Goal: Information Seeking & Learning: Learn about a topic

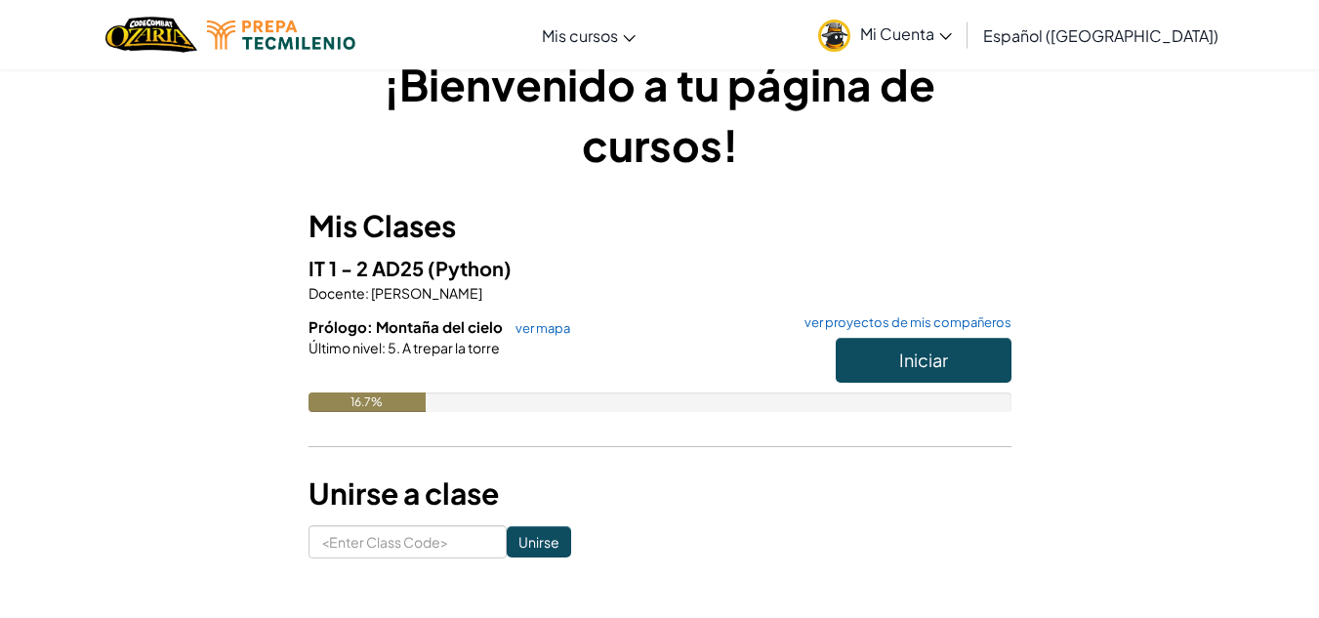
scroll to position [56, 0]
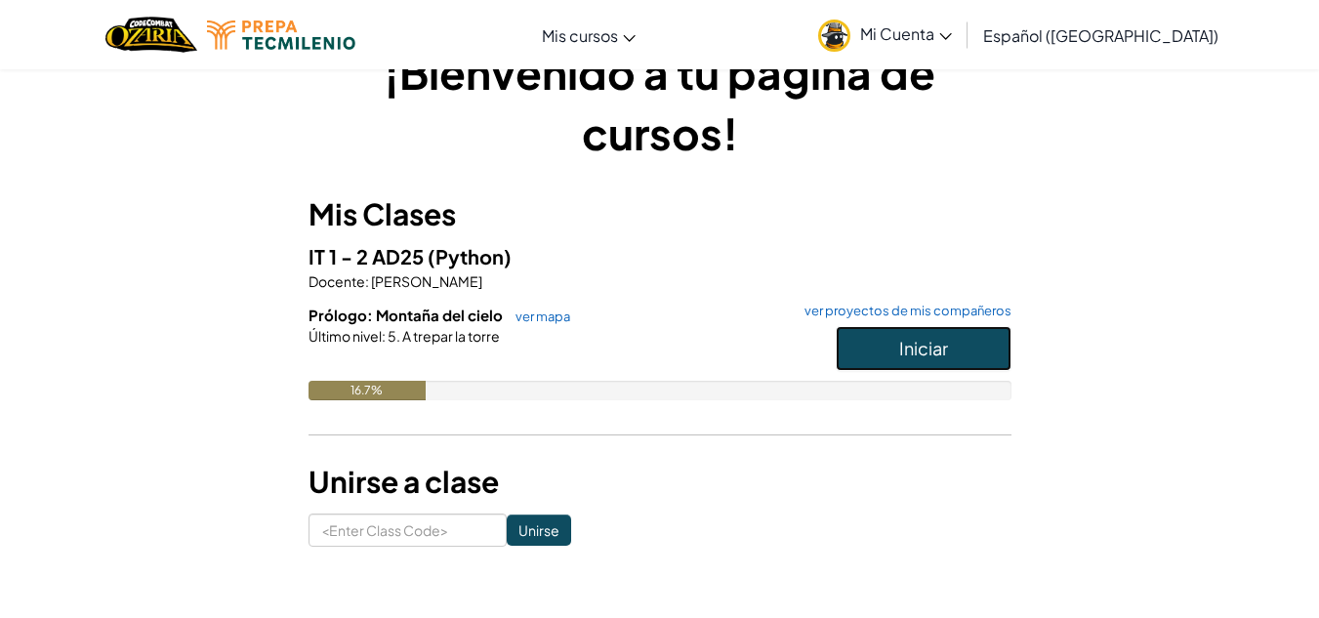
click at [897, 339] on button "Iniciar" at bounding box center [923, 348] width 176 height 45
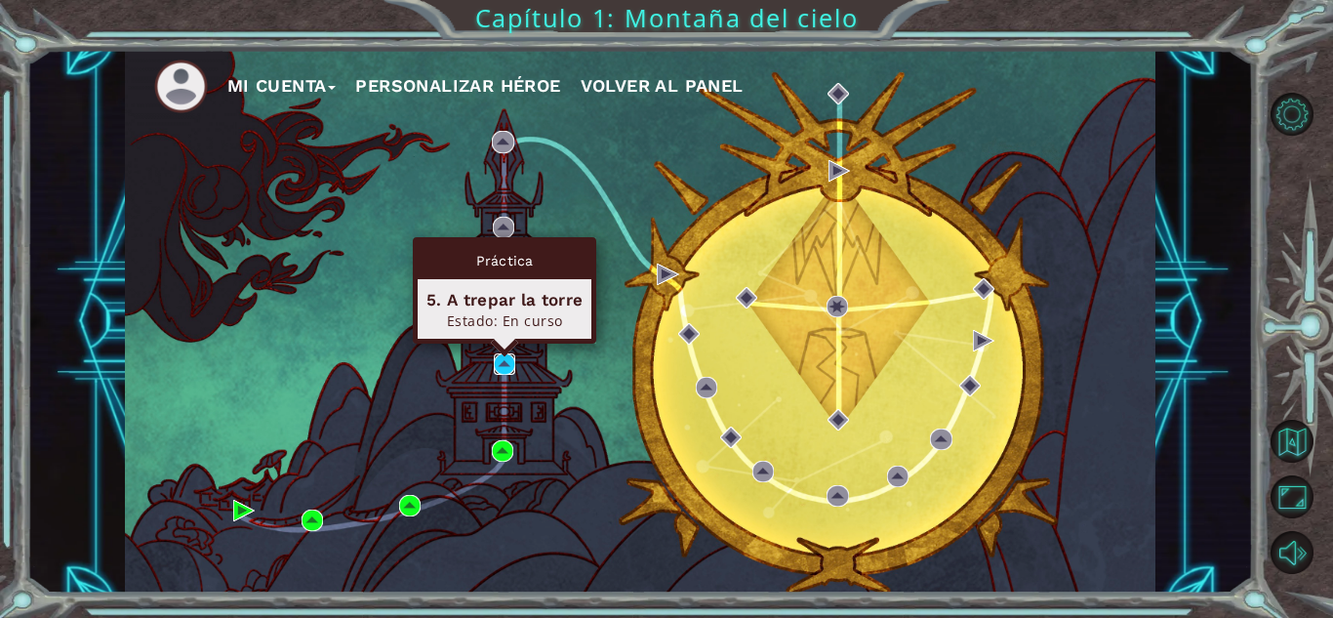
click at [504, 362] on img at bounding box center [504, 363] width 21 height 21
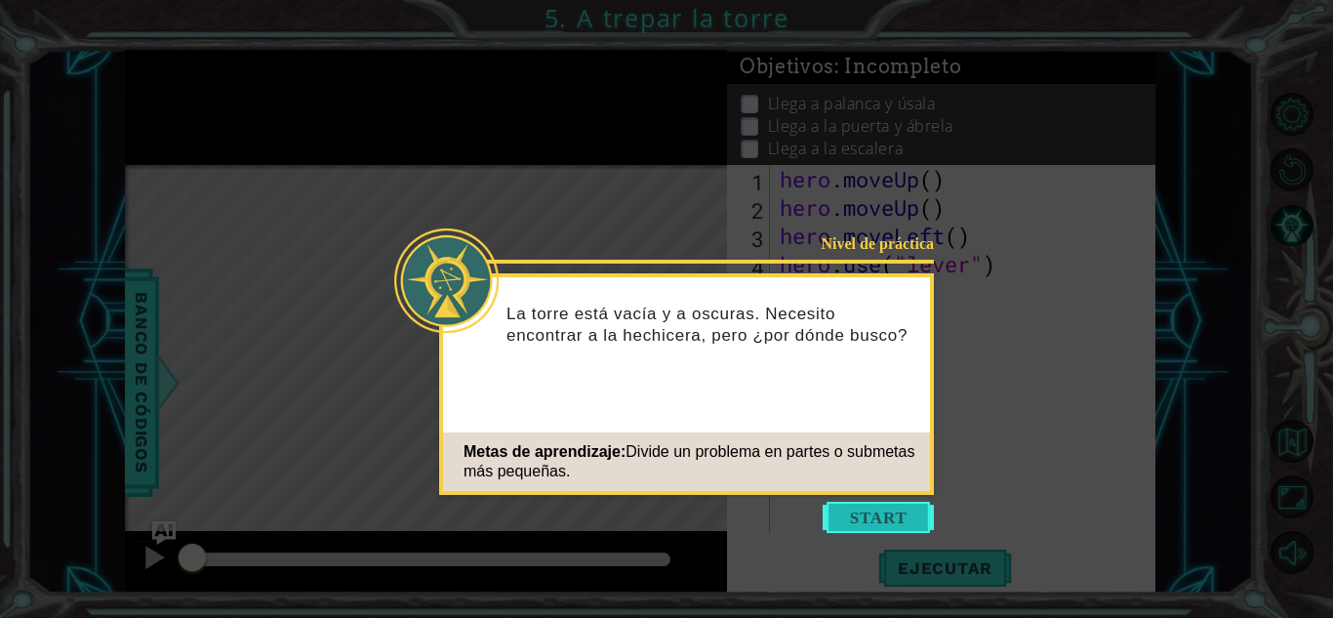
click at [860, 518] on button "Start" at bounding box center [878, 517] width 111 height 31
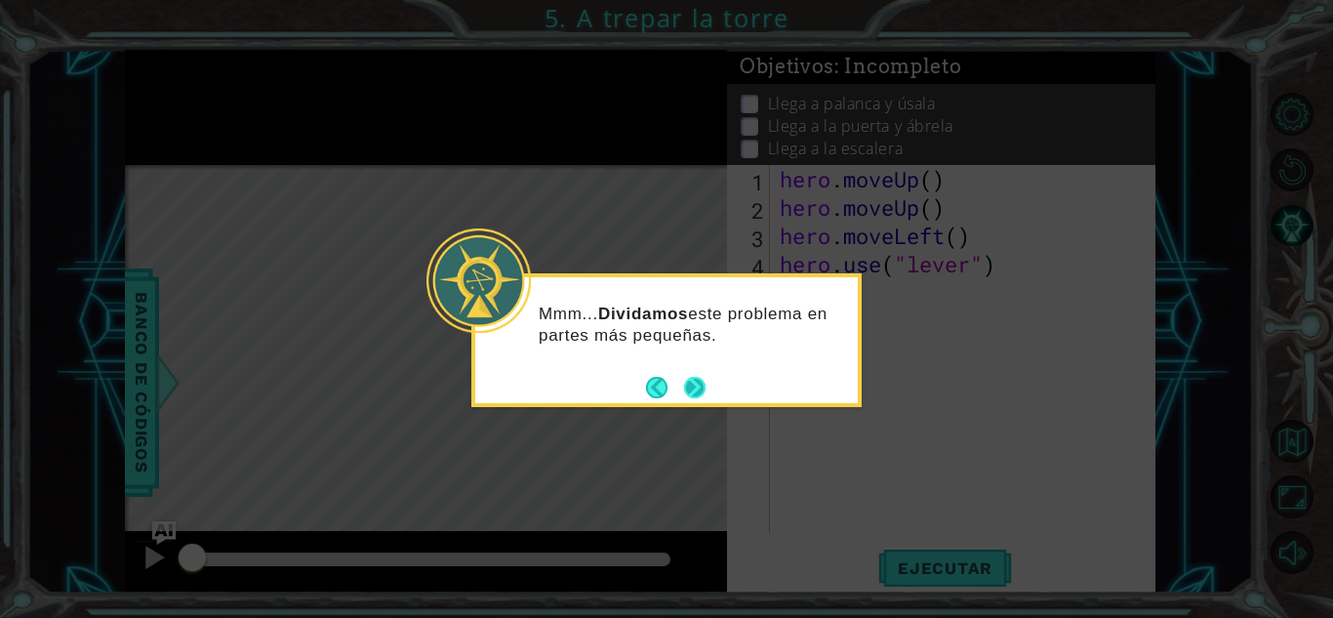
click at [691, 380] on button "Next" at bounding box center [694, 387] width 21 height 21
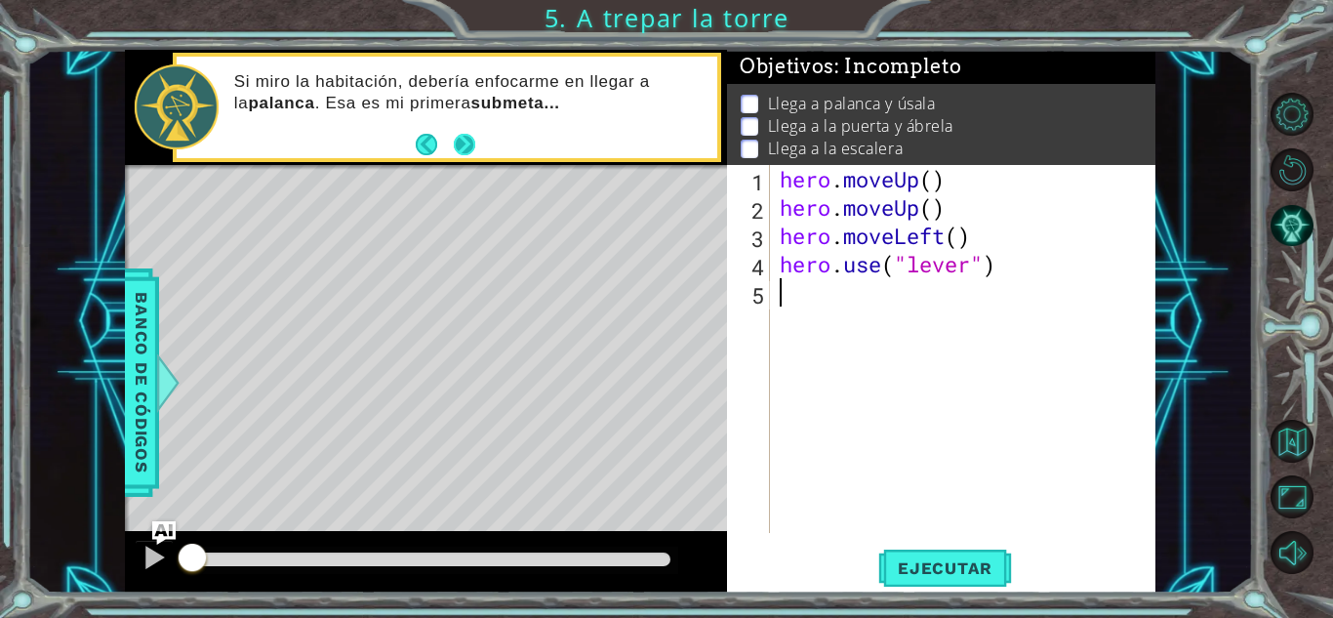
click at [464, 145] on button "Next" at bounding box center [464, 144] width 21 height 21
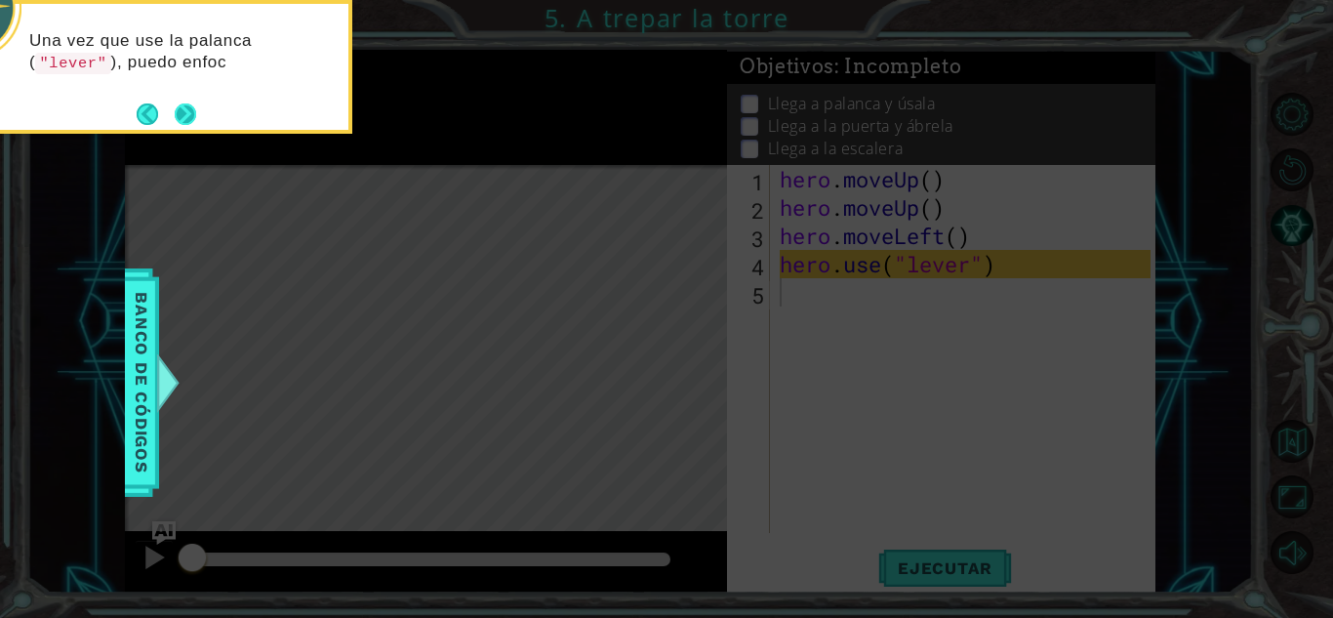
click at [196, 122] on button "Next" at bounding box center [185, 113] width 21 height 21
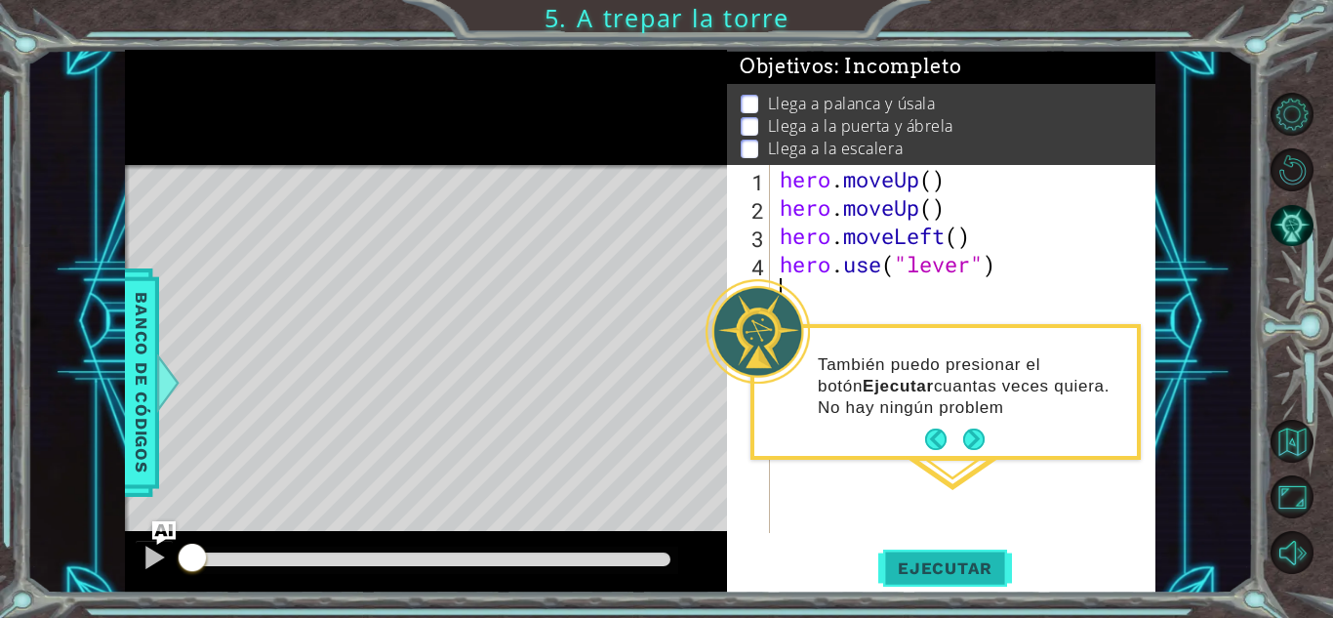
click at [938, 548] on button "Ejecutar" at bounding box center [945, 568] width 134 height 43
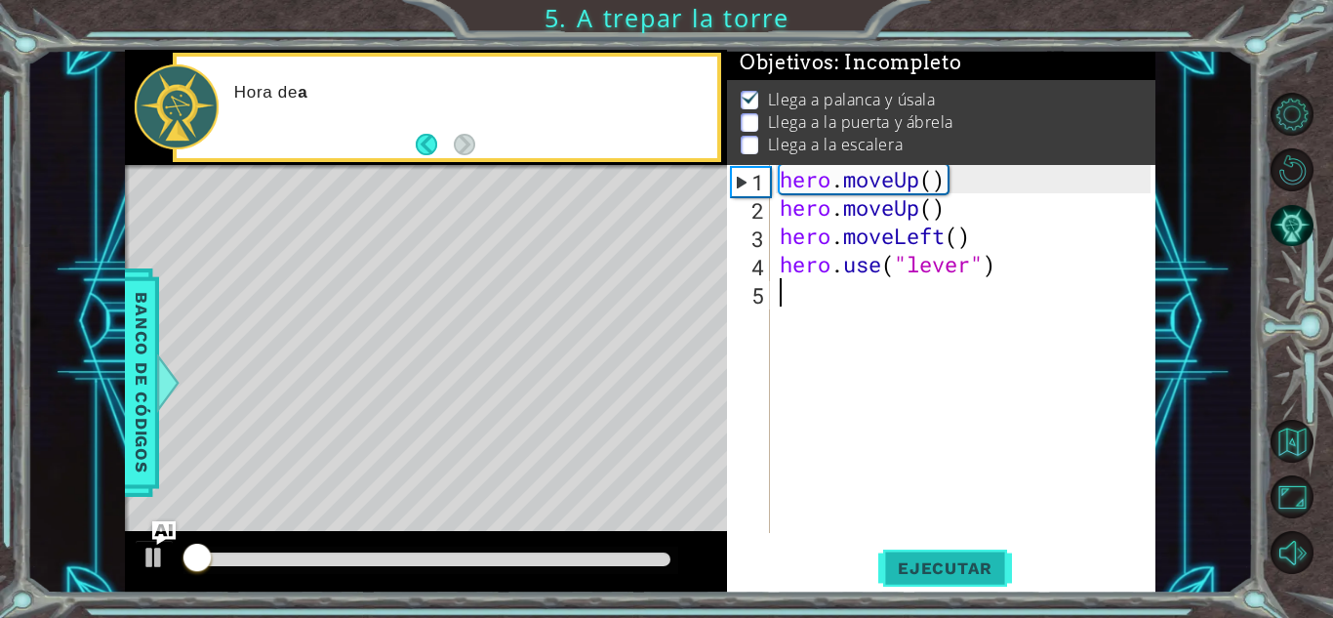
scroll to position [15, 0]
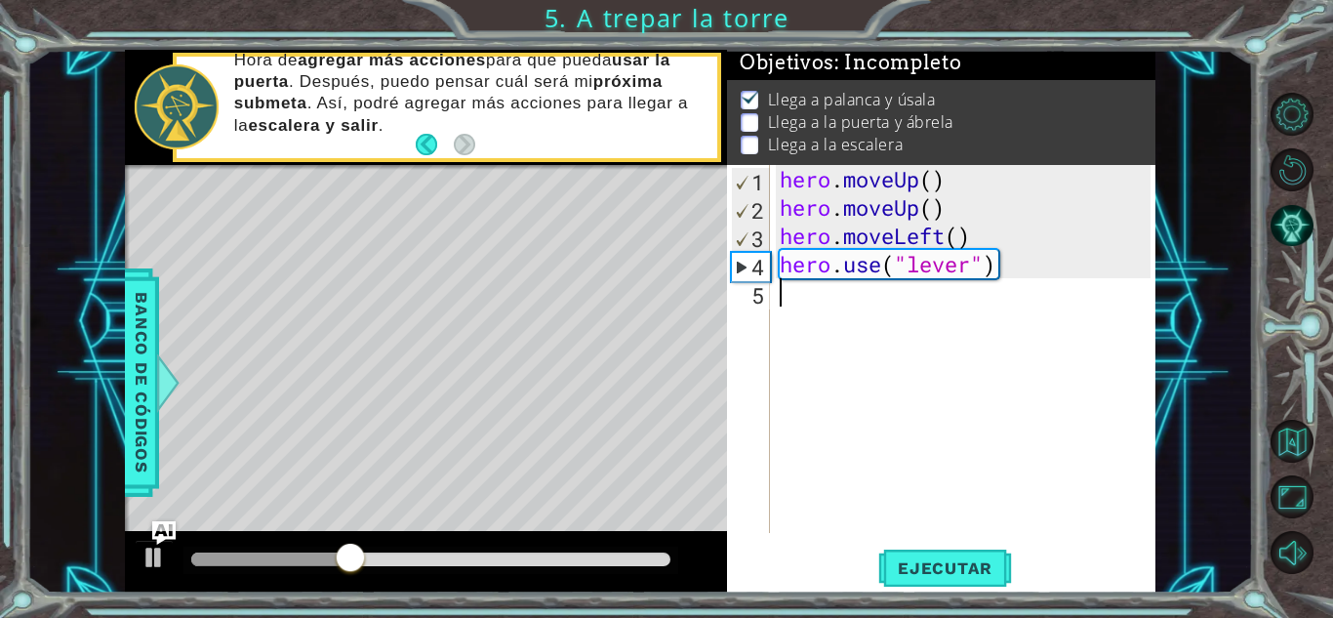
click at [801, 311] on div "hero . moveUp ( ) hero . moveUp ( ) hero . moveLeft ( ) hero . use ( "lever" )" at bounding box center [968, 377] width 385 height 425
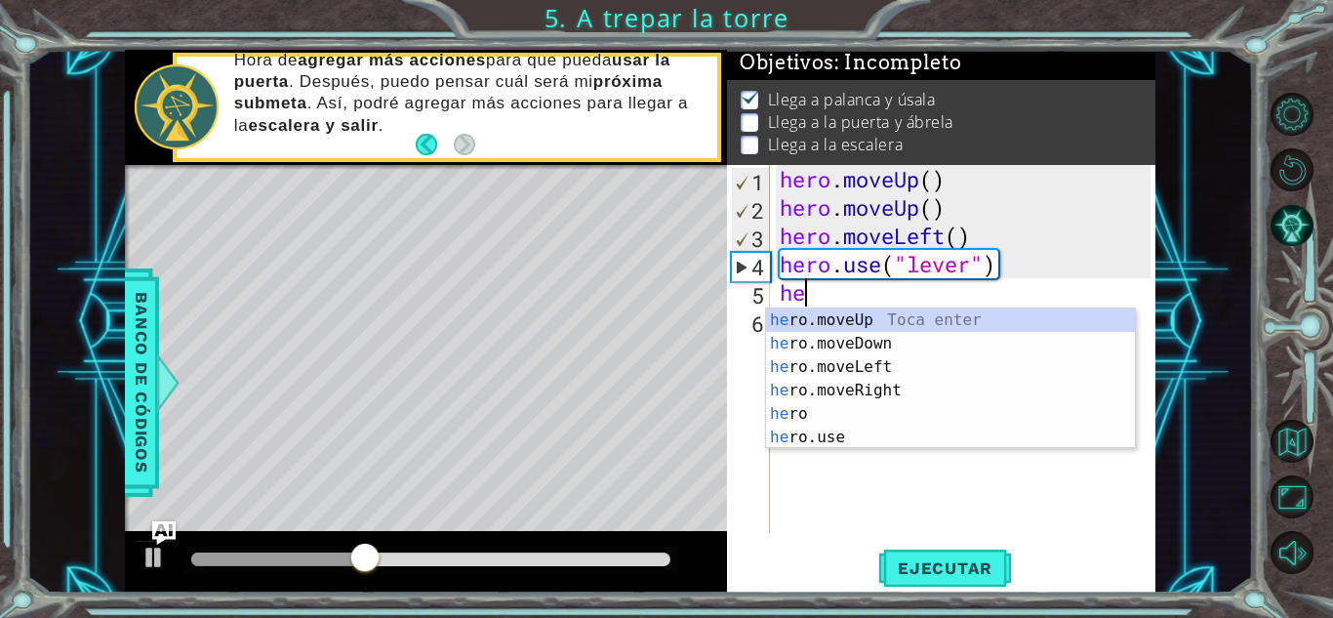
type textarea "her"
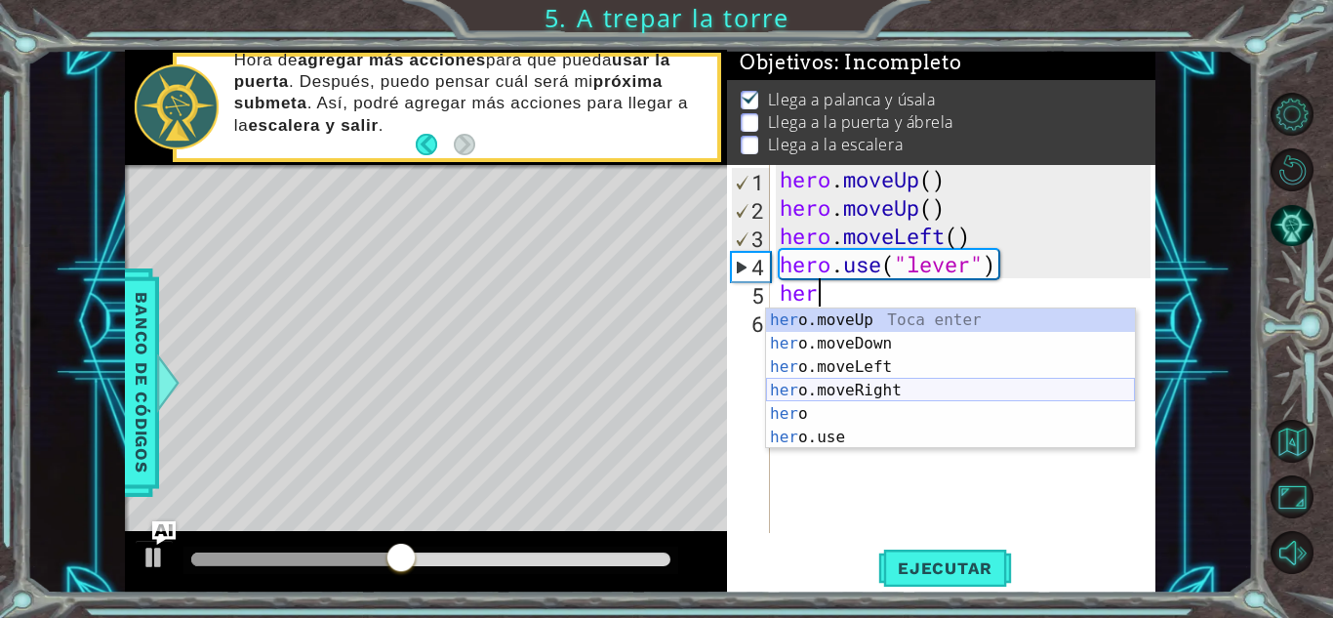
click at [851, 390] on div "her o.moveUp Toca enter her o.moveDown Toca enter her o.moveLeft [PERSON_NAME] …" at bounding box center [950, 401] width 369 height 187
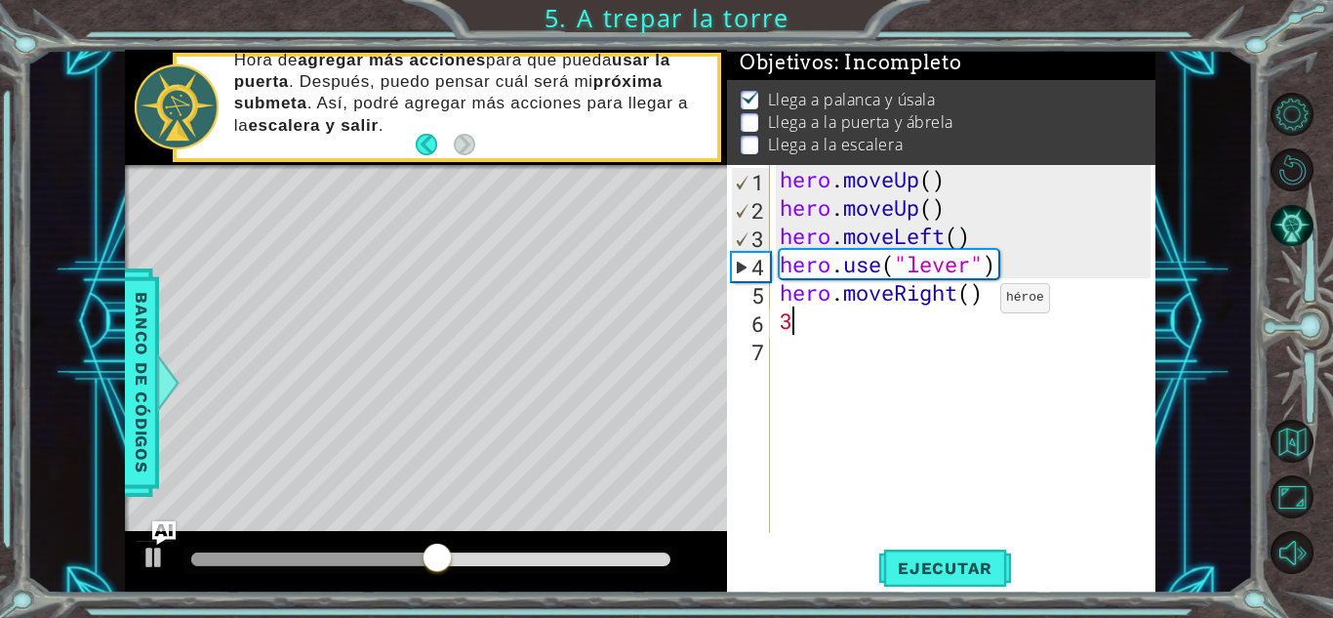
click at [971, 303] on div "hero . moveUp ( ) hero . moveUp ( ) hero . moveLeft ( ) hero . use ( "lever" ) …" at bounding box center [968, 377] width 385 height 425
click at [881, 327] on div "hero . moveUp ( ) hero . moveUp ( ) hero . moveLeft ( ) hero . use ( "lever" ) …" at bounding box center [968, 377] width 385 height 425
type textarea "3"
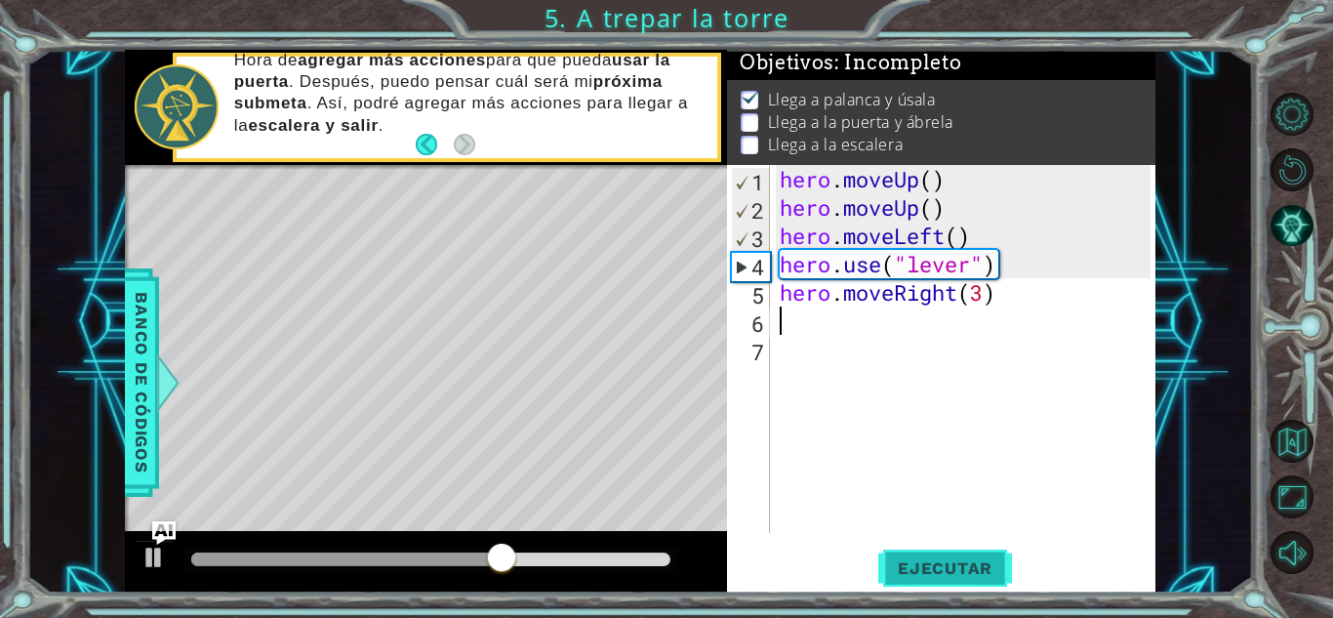
click at [912, 576] on span "Ejecutar" at bounding box center [945, 568] width 134 height 20
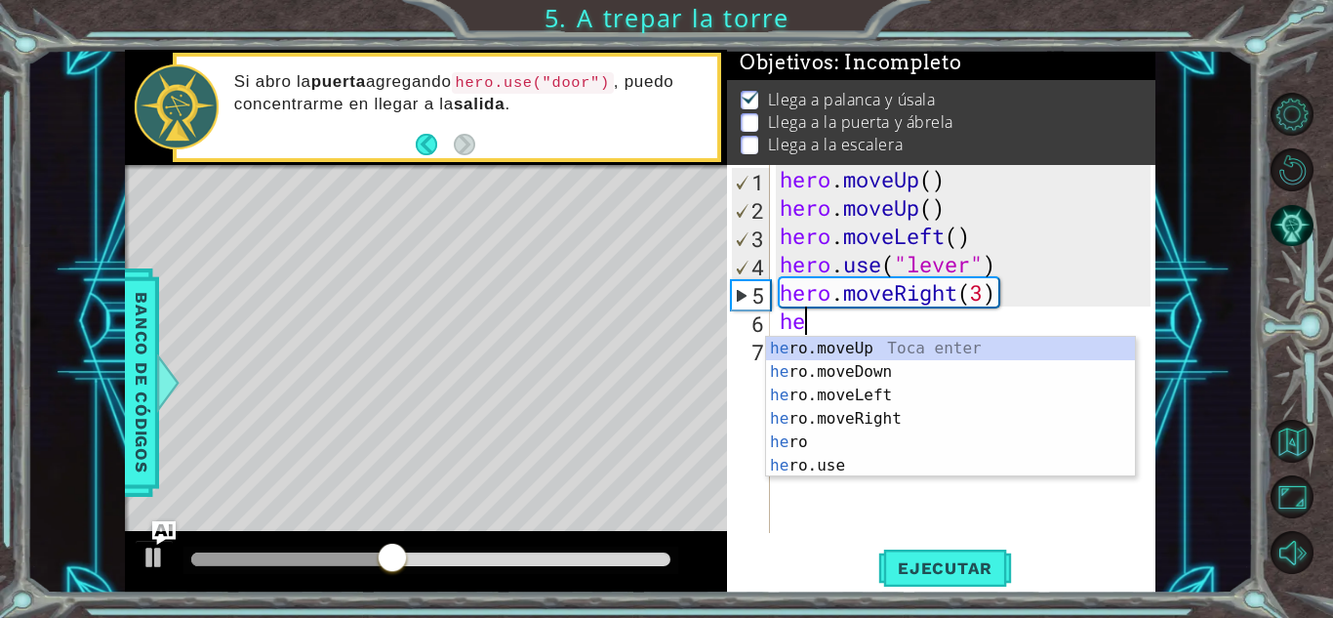
type textarea "hero"
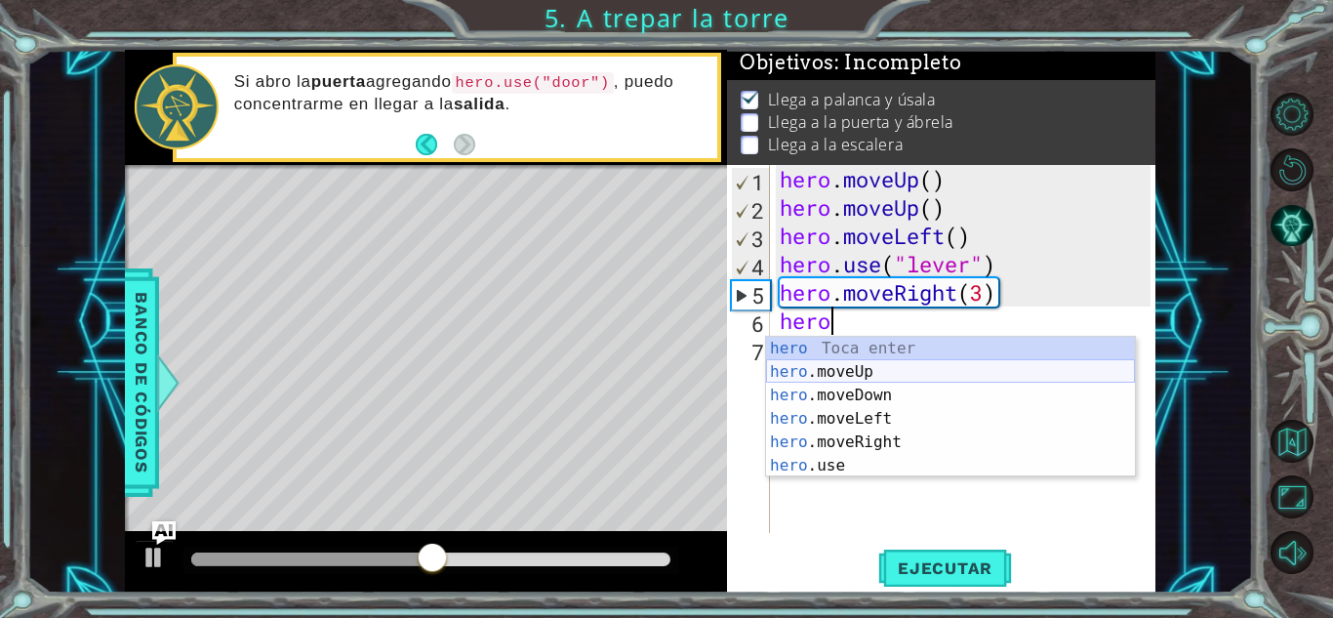
click at [852, 369] on div "hero Toca enter hero .moveUp Toca enter hero .moveDown Toca enter hero .moveLef…" at bounding box center [950, 430] width 369 height 187
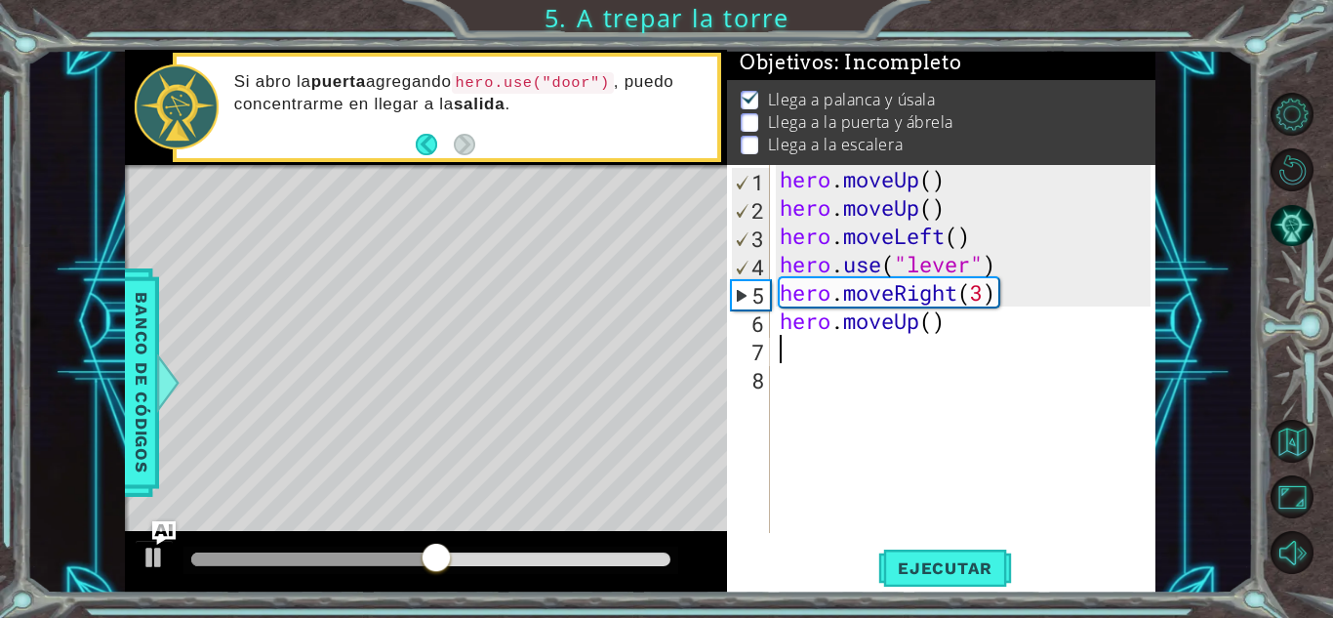
scroll to position [0, 0]
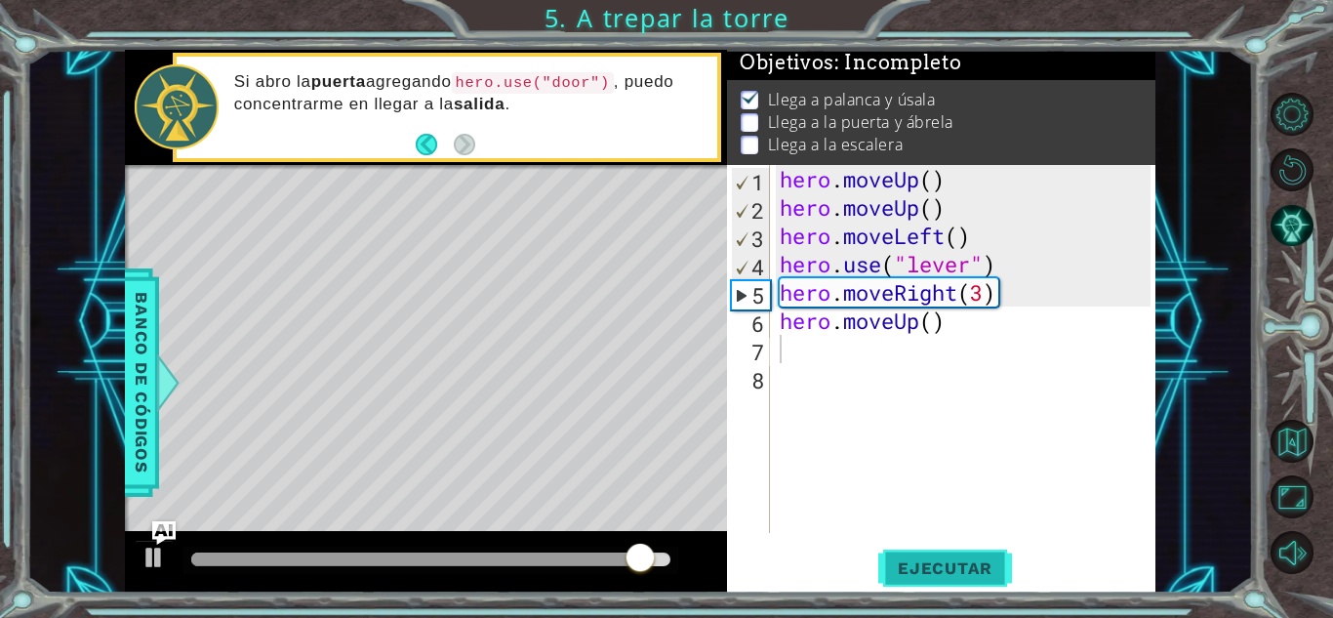
click at [951, 558] on span "Ejecutar" at bounding box center [945, 568] width 134 height 20
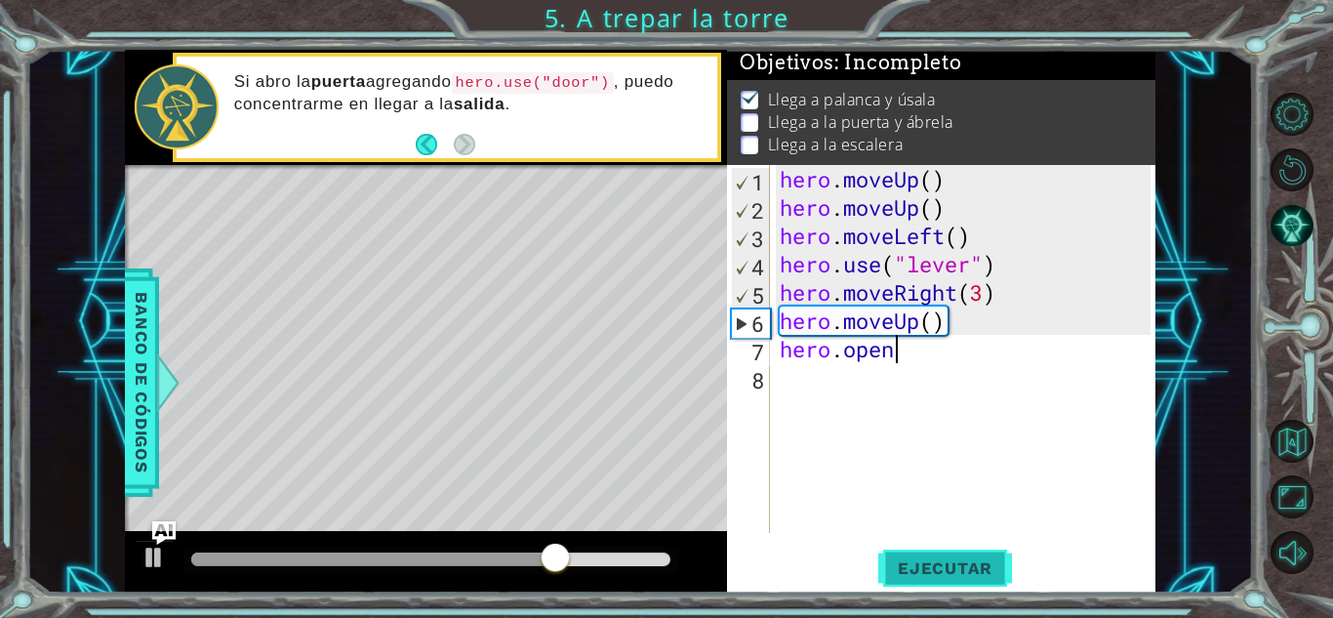
scroll to position [0, 4]
click at [951, 558] on span "Ejecutar" at bounding box center [945, 568] width 134 height 20
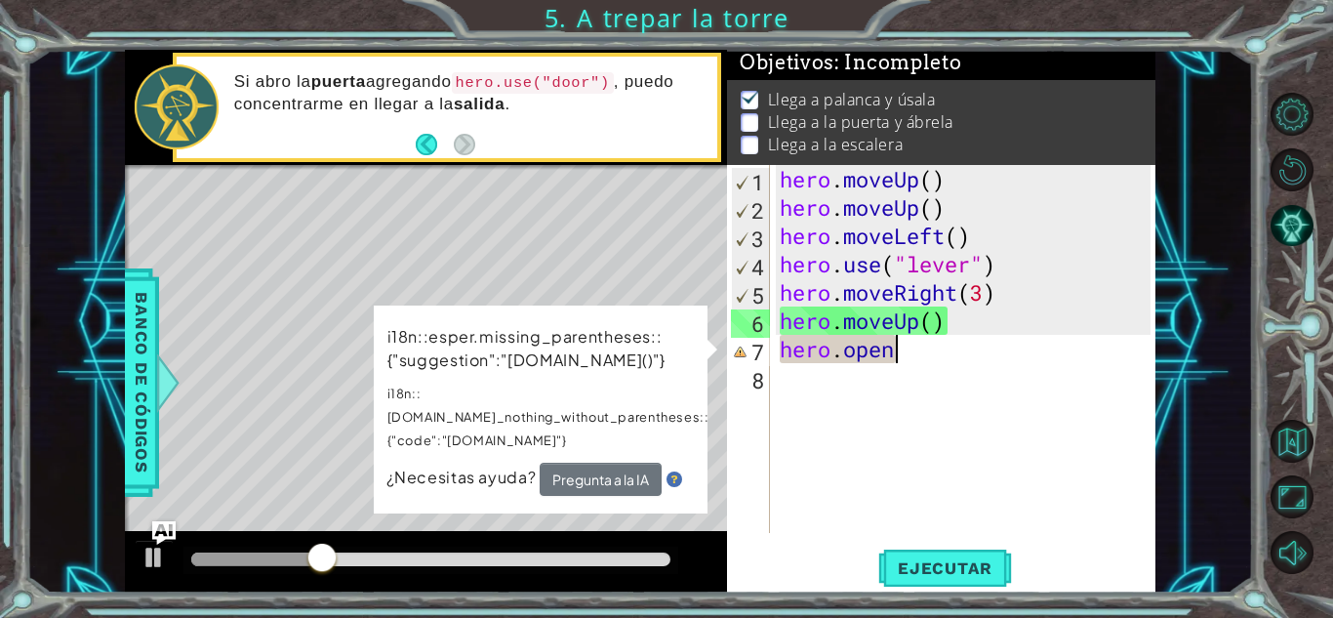
click at [904, 357] on div "hero . moveUp ( ) hero . moveUp ( ) hero . moveLeft ( ) hero . use ( "lever" ) …" at bounding box center [968, 377] width 385 height 425
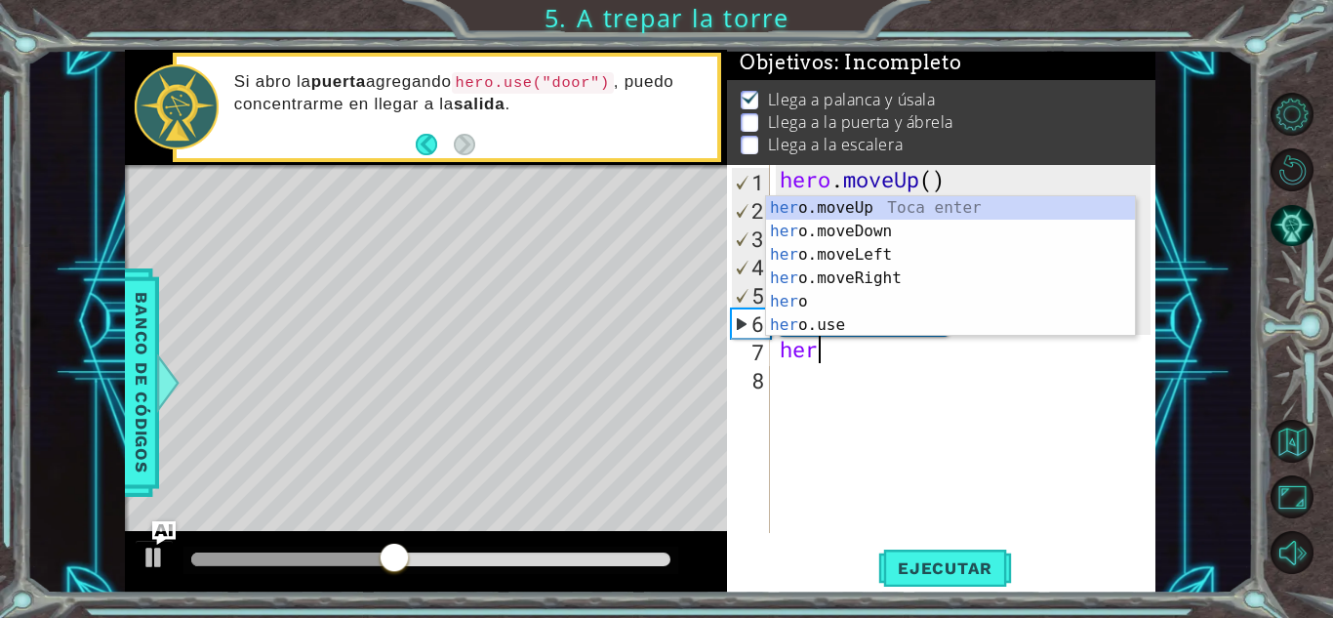
scroll to position [0, 0]
type textarea "h"
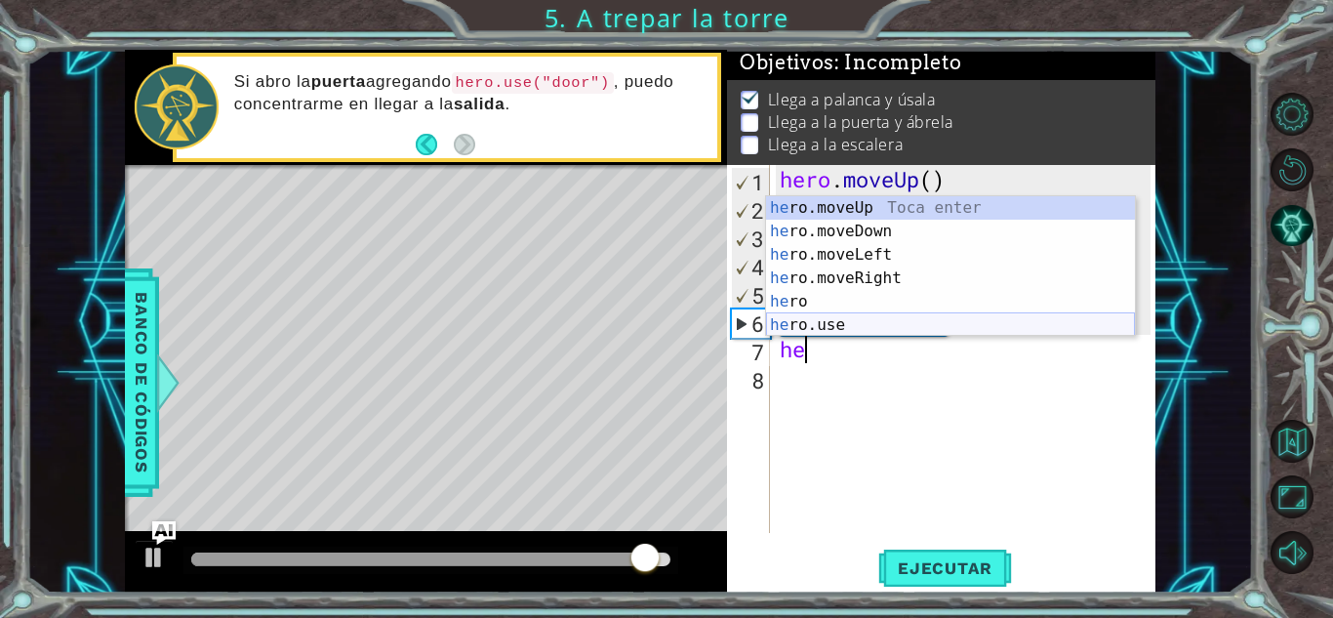
click at [835, 323] on div "he ro.moveUp Toca enter he ro.moveDown Toca enter he ro.moveLeft Toca enter he …" at bounding box center [950, 289] width 369 height 187
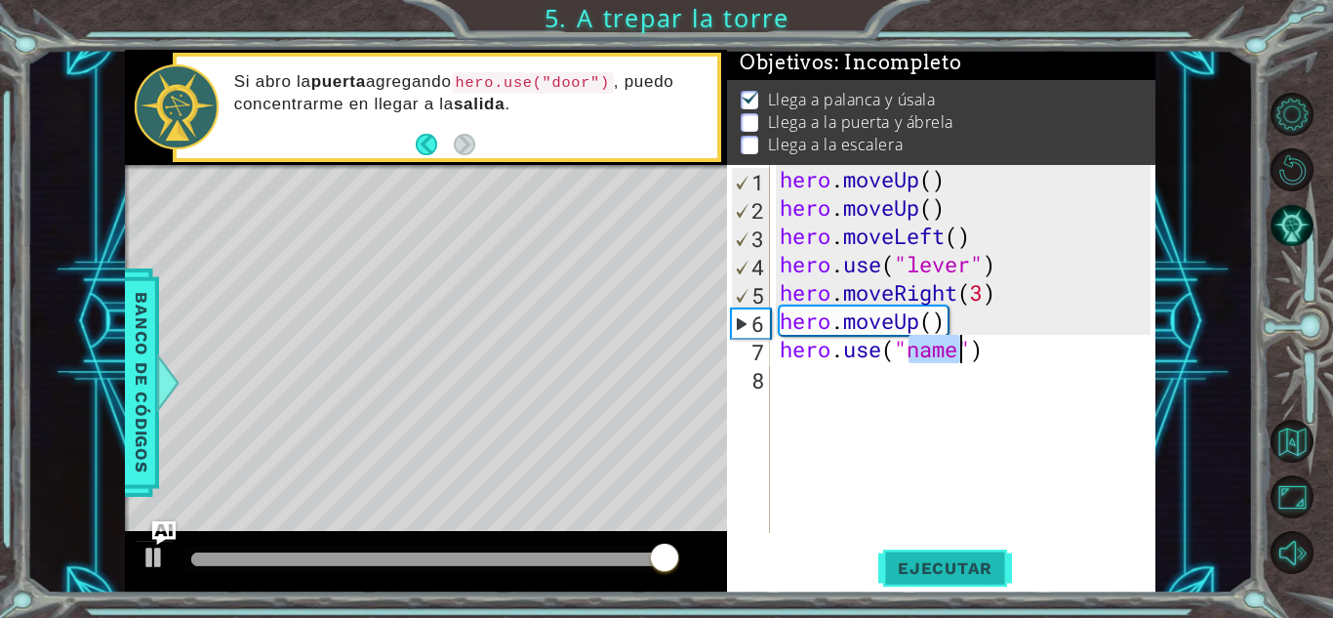
click at [943, 559] on span "Ejecutar" at bounding box center [945, 568] width 134 height 20
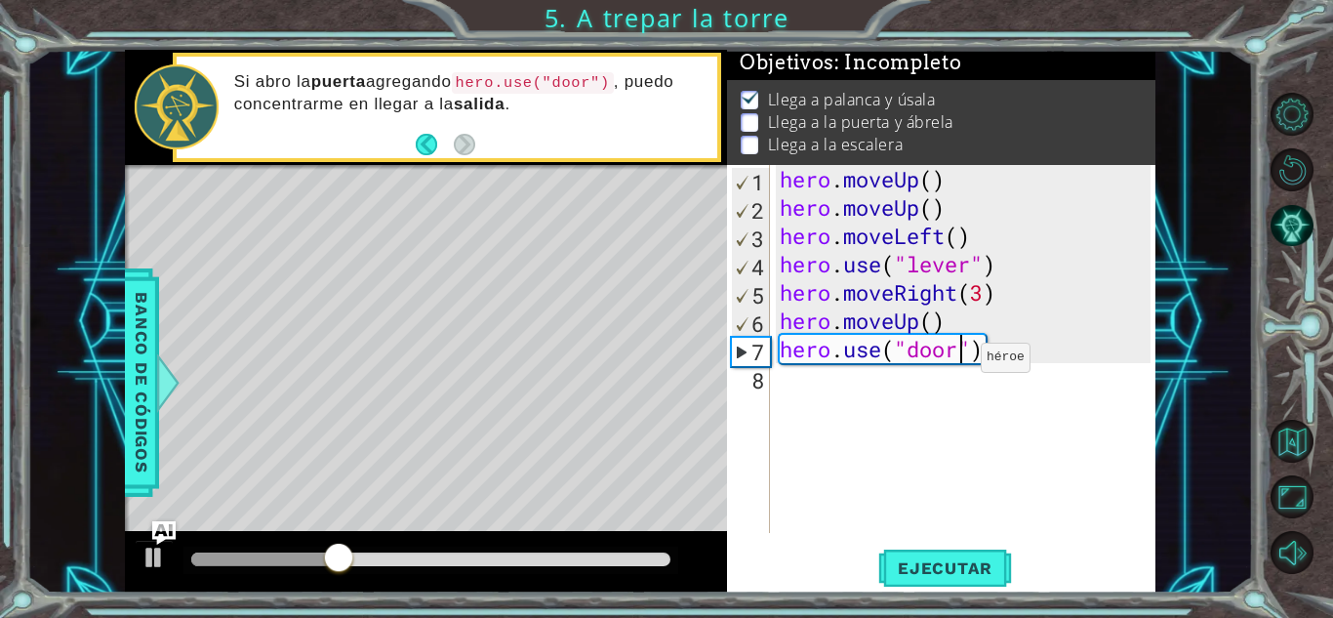
scroll to position [0, 8]
type textarea "hero.use("door")"
click at [894, 555] on button "Ejecutar" at bounding box center [945, 568] width 134 height 43
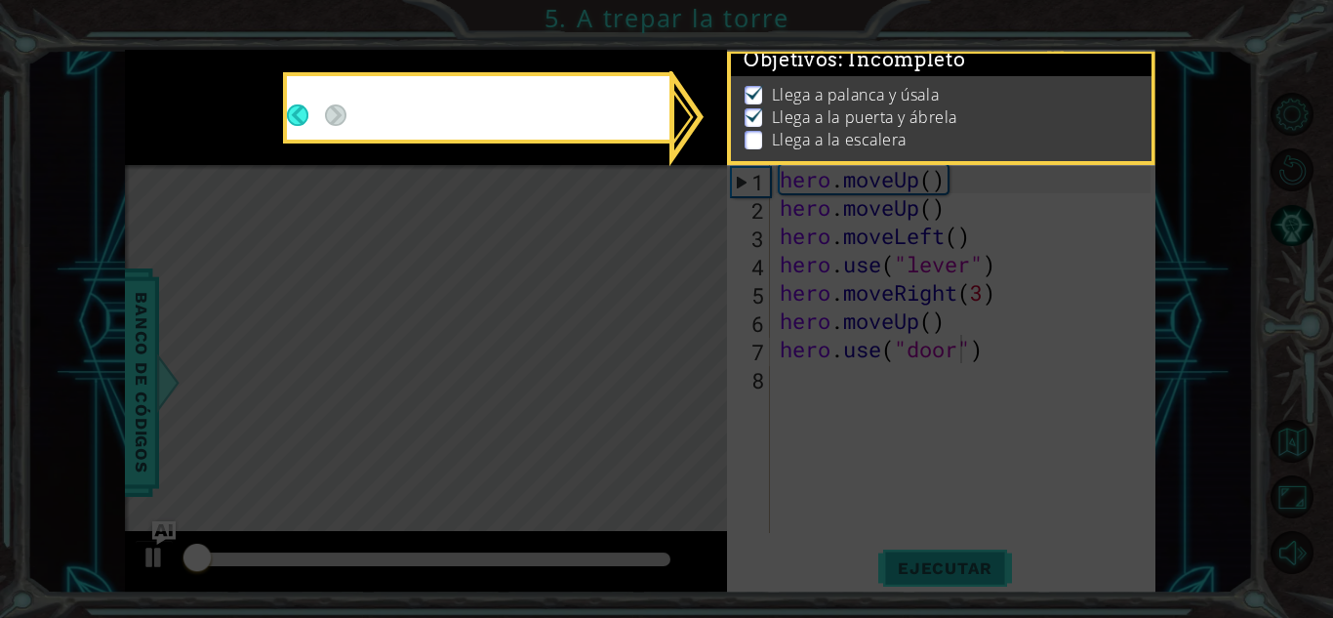
scroll to position [15, 0]
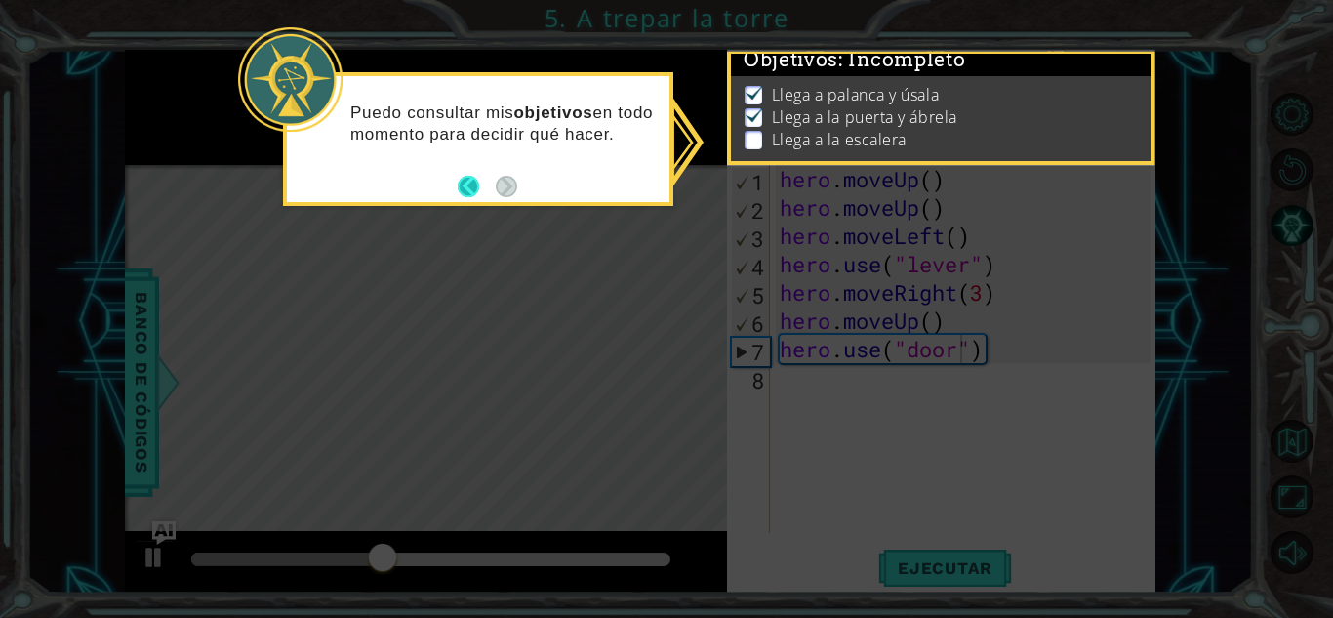
click at [463, 190] on button "Back" at bounding box center [477, 186] width 38 height 21
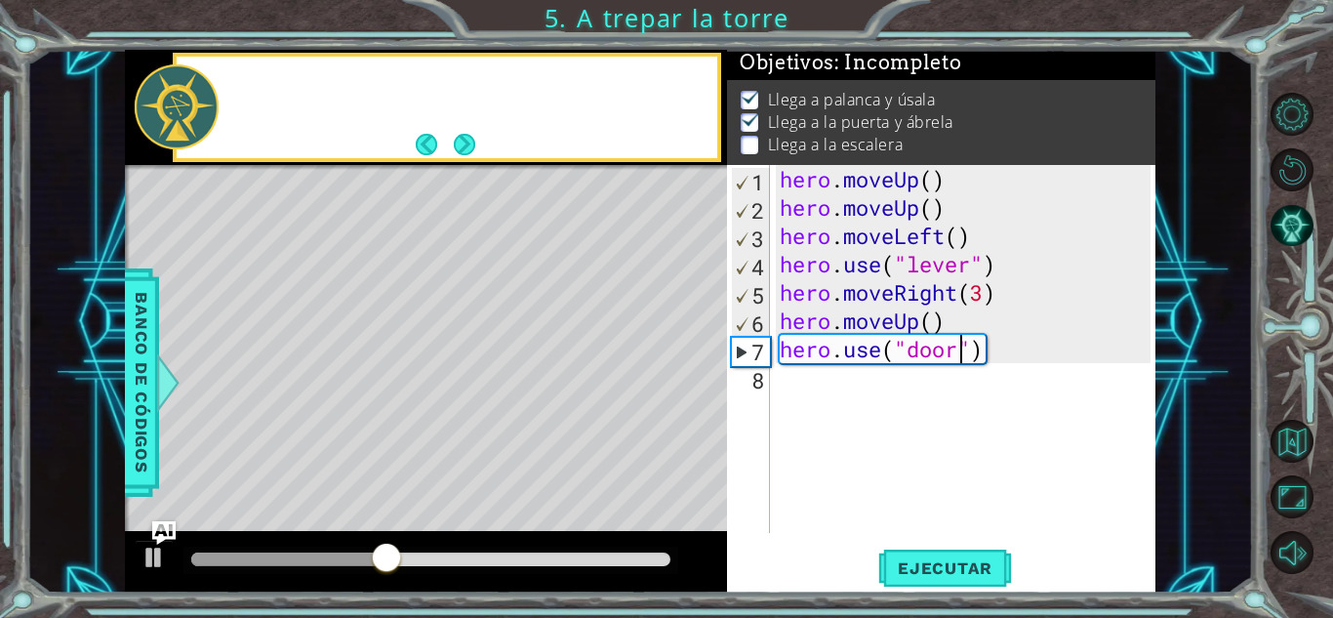
scroll to position [12, 0]
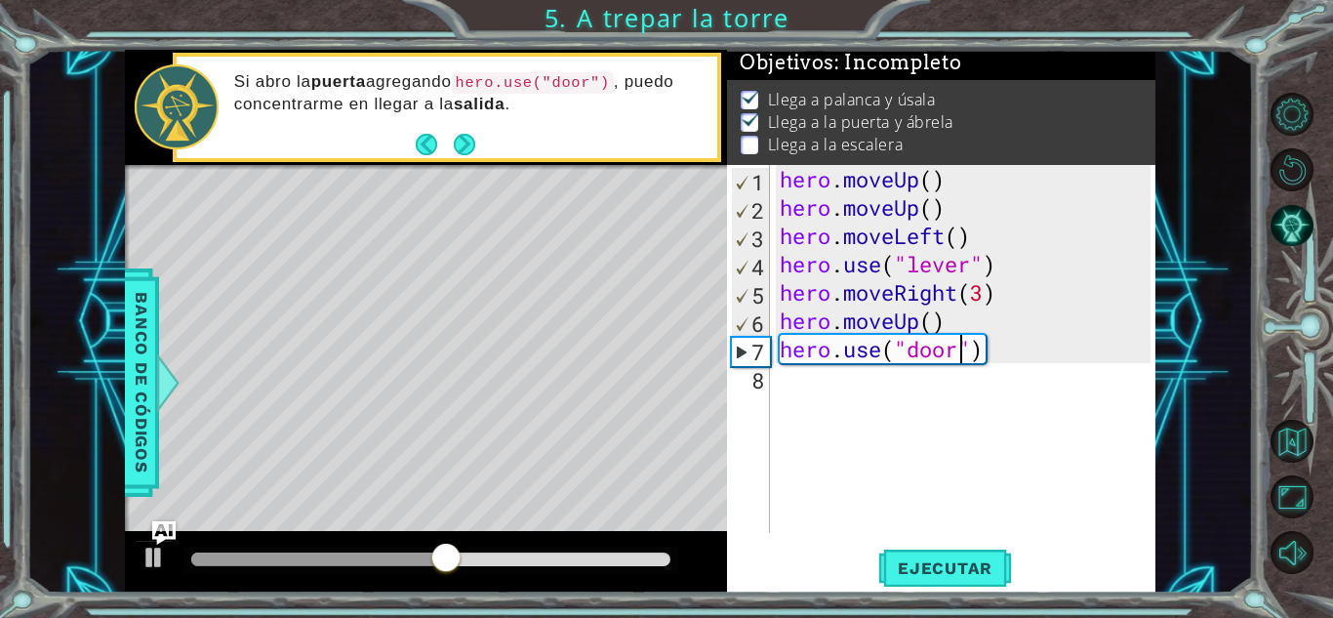
click at [844, 402] on div "hero . moveUp ( ) hero . moveUp ( ) hero . moveLeft ( ) hero . use ( "lever" ) …" at bounding box center [968, 377] width 385 height 425
type textarea "he"
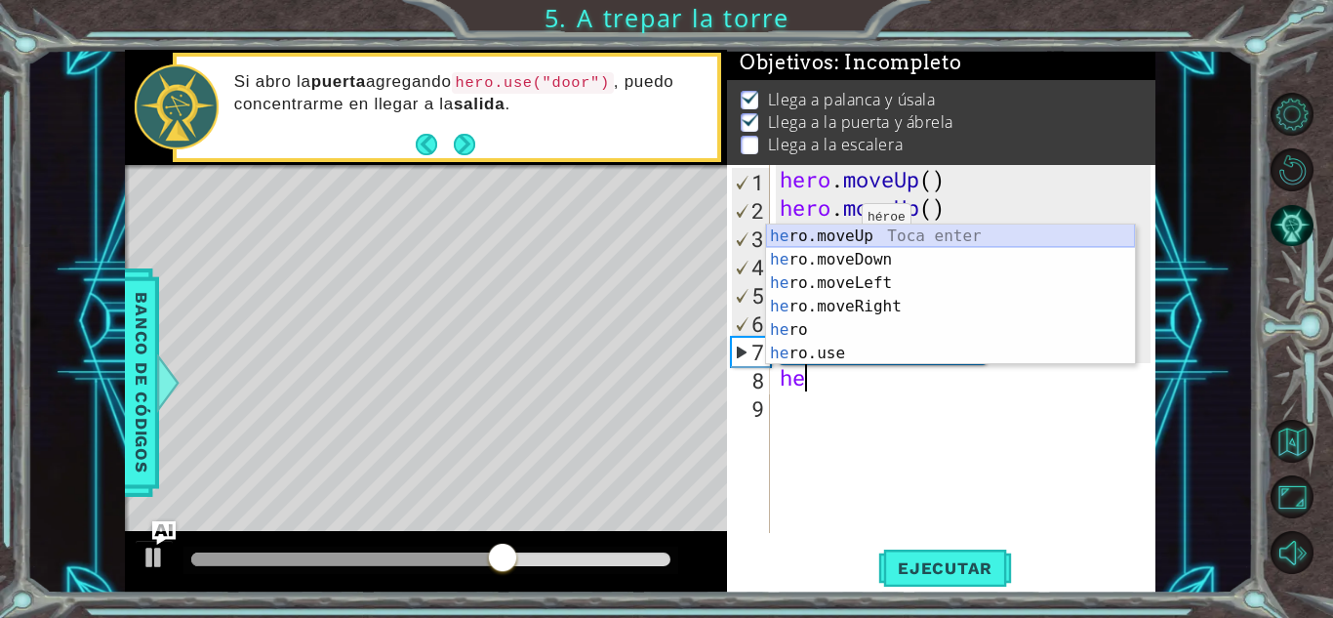
click at [824, 235] on div "he ro.moveUp Toca enter he ro.moveDown Toca enter he ro.moveLeft Toca enter he …" at bounding box center [950, 317] width 369 height 187
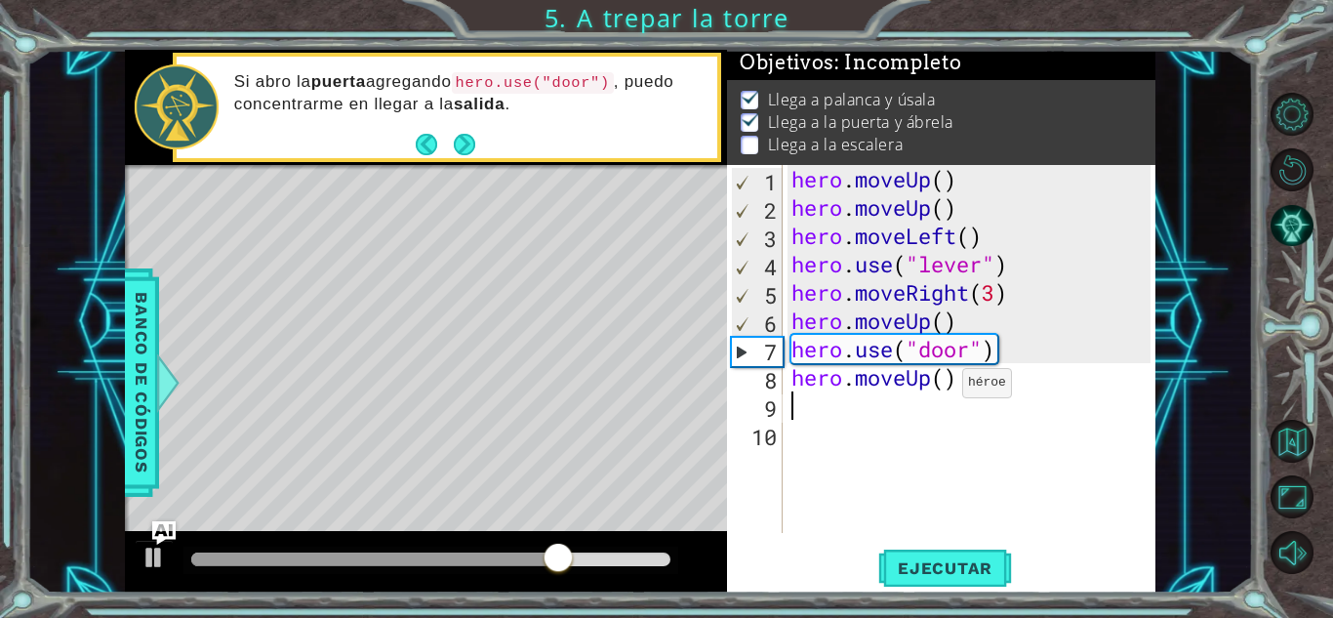
click at [945, 387] on div "hero . moveUp ( ) hero . moveUp ( ) hero . moveLeft ( ) hero . use ( "lever" ) …" at bounding box center [974, 377] width 373 height 425
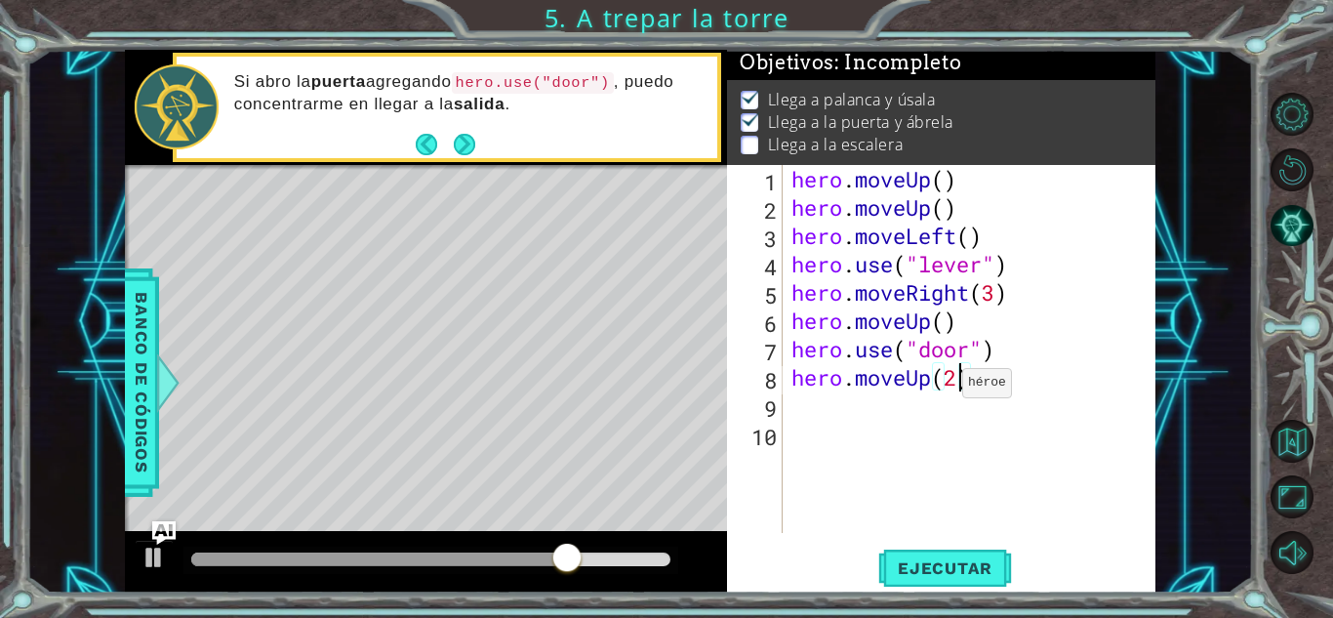
scroll to position [0, 7]
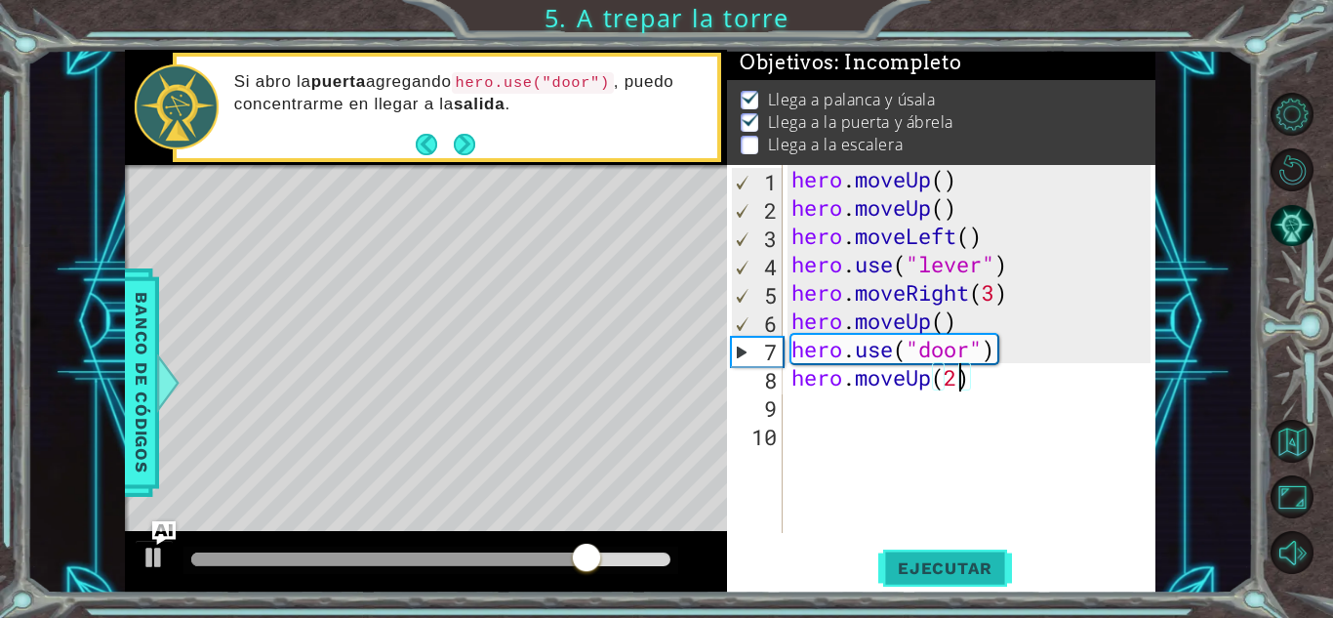
type textarea "hero.moveUp(2)"
click at [904, 549] on button "Ejecutar" at bounding box center [945, 568] width 134 height 43
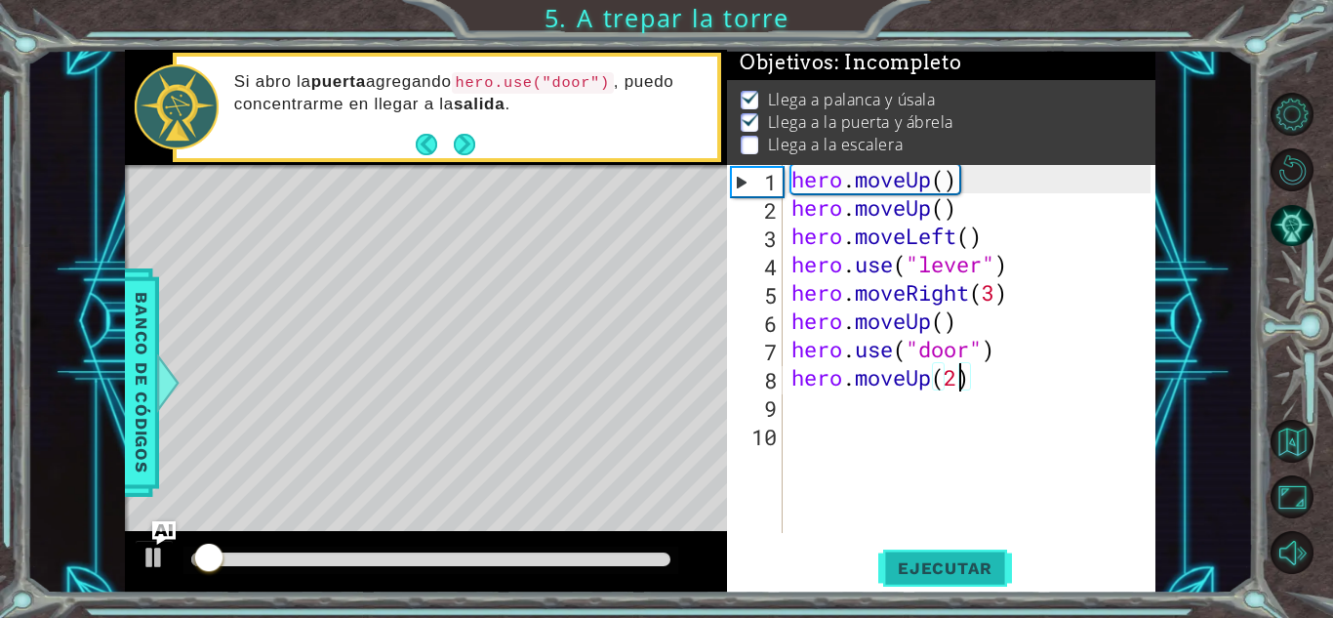
scroll to position [15, 0]
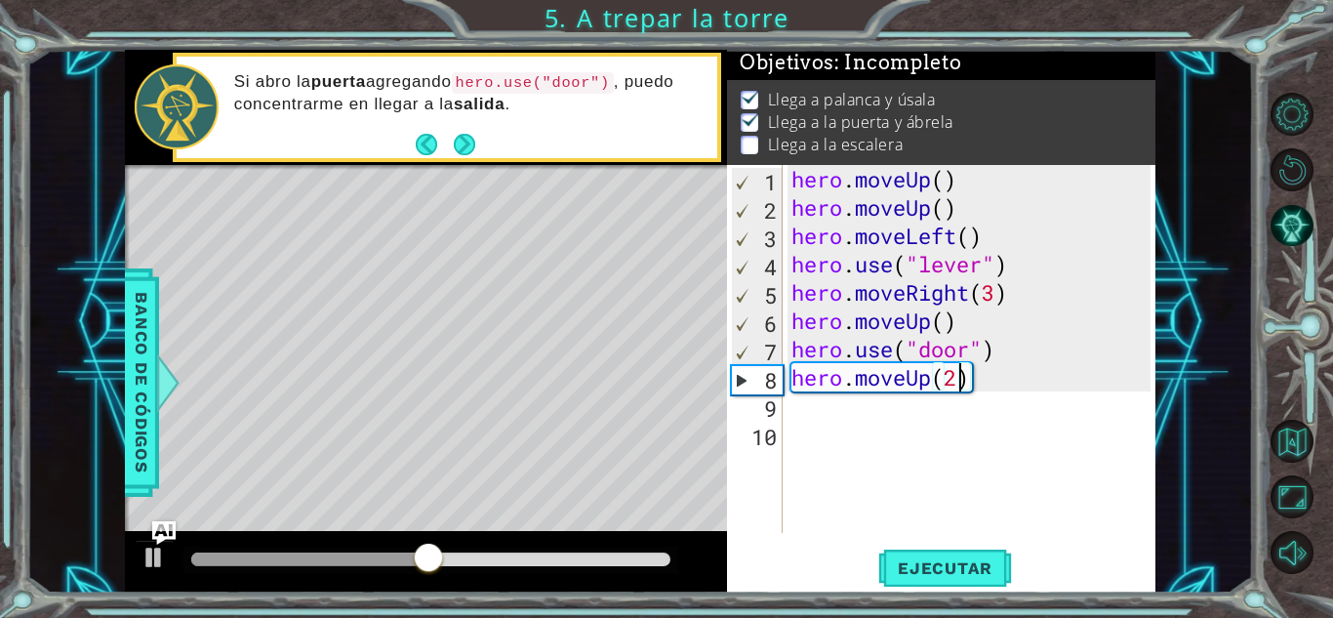
click at [876, 431] on div "hero . moveUp ( ) hero . moveUp ( ) hero . moveLeft ( ) hero . use ( "lever" ) …" at bounding box center [974, 377] width 373 height 425
click at [876, 423] on div "hero . moveUp ( ) hero . moveUp ( ) hero . moveLeft ( ) hero . use ( "lever" ) …" at bounding box center [974, 377] width 373 height 425
click at [874, 416] on div "hero . moveUp ( ) hero . moveUp ( ) hero . moveLeft ( ) hero . use ( "lever" ) …" at bounding box center [974, 377] width 373 height 425
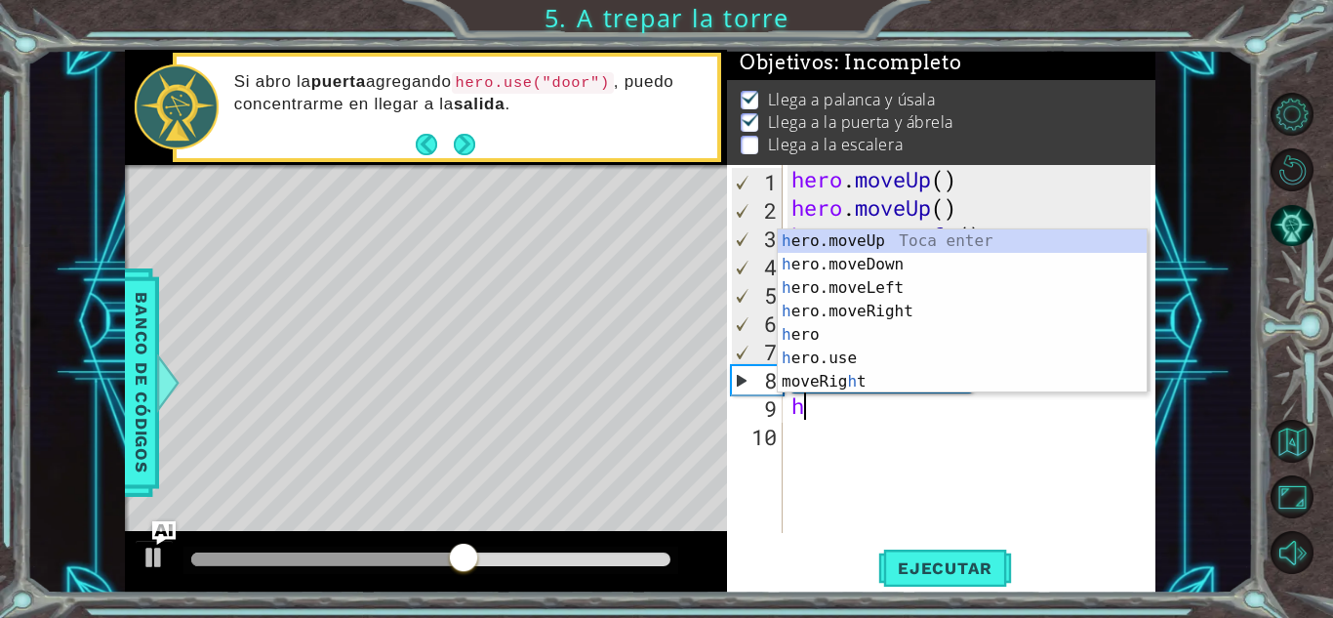
type textarea "he"
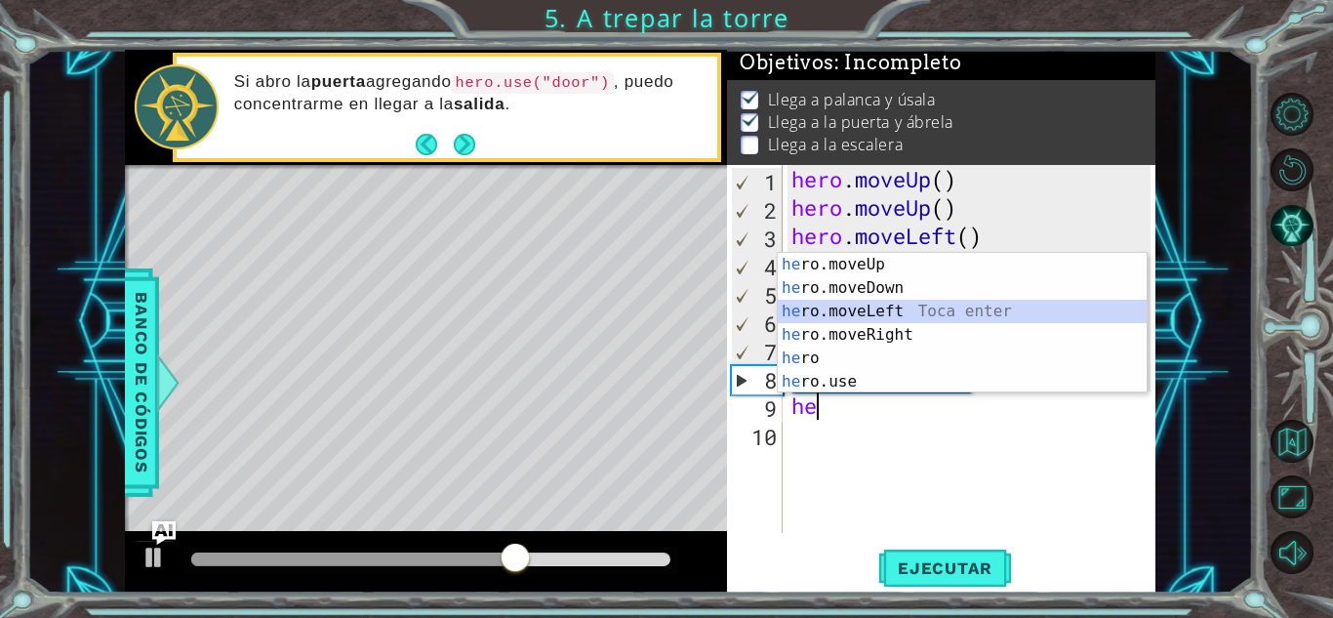
click at [888, 309] on div "he ro.moveUp Toca enter he ro.moveDown Toca enter he ro.moveLeft Toca enter he …" at bounding box center [962, 346] width 369 height 187
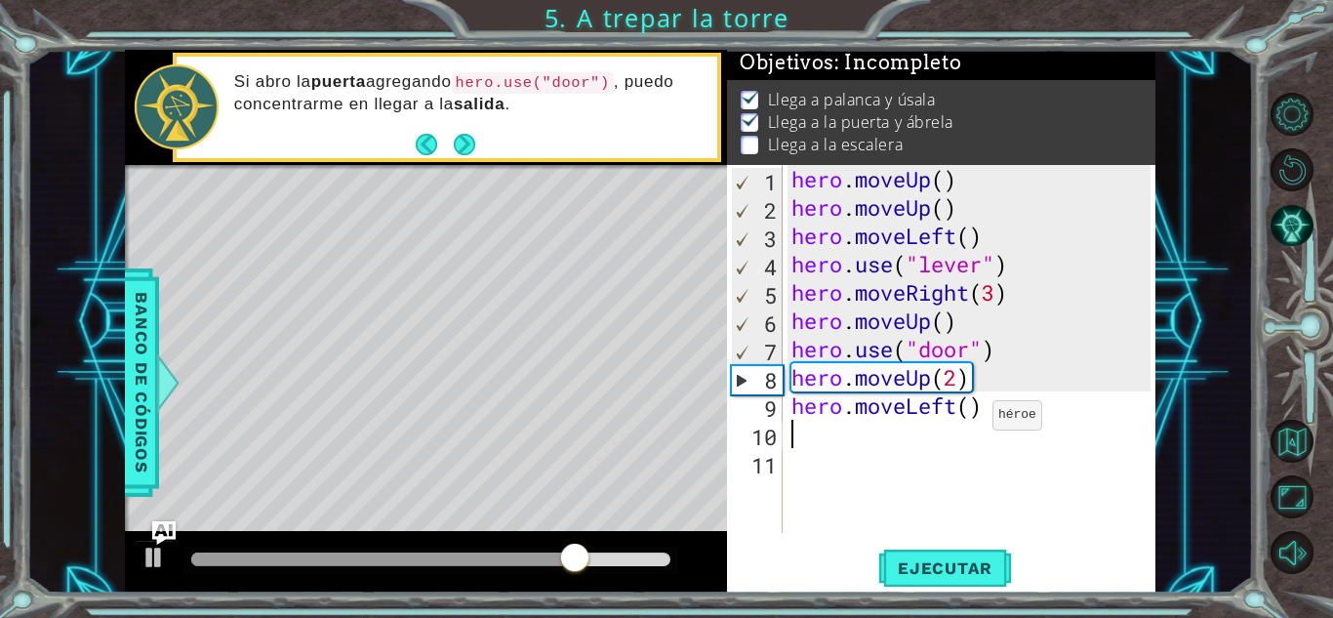
click at [975, 420] on div "hero . moveUp ( ) hero . moveUp ( ) hero . moveLeft ( ) hero . use ( "lever" ) …" at bounding box center [974, 377] width 373 height 425
type textarea "hero.moveLeft(3)"
click at [932, 578] on button "Ejecutar" at bounding box center [945, 568] width 134 height 43
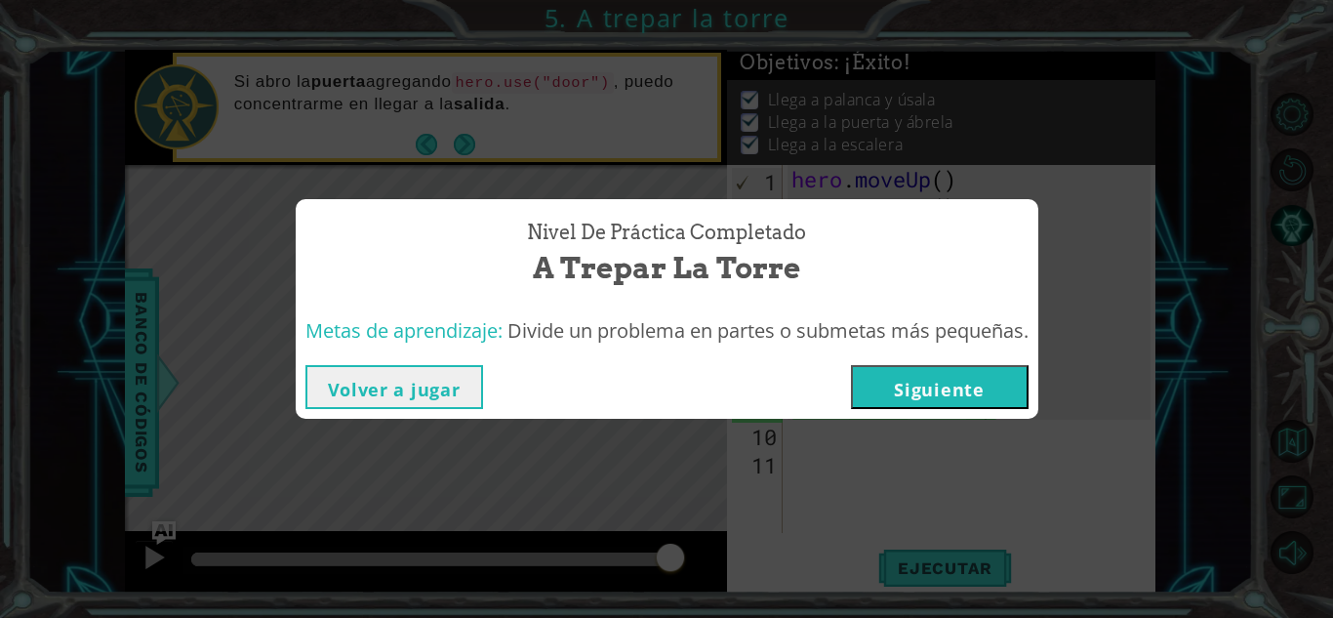
click at [952, 397] on button "Siguiente" at bounding box center [940, 387] width 178 height 44
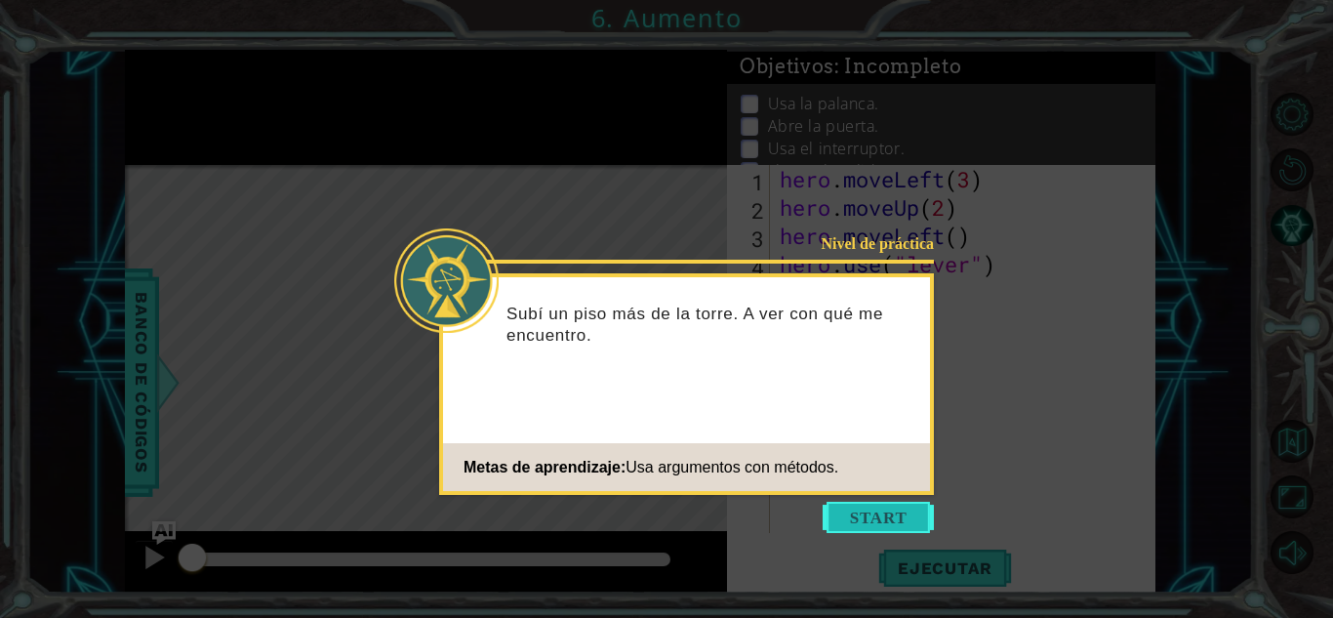
click at [900, 511] on button "Start" at bounding box center [878, 517] width 111 height 31
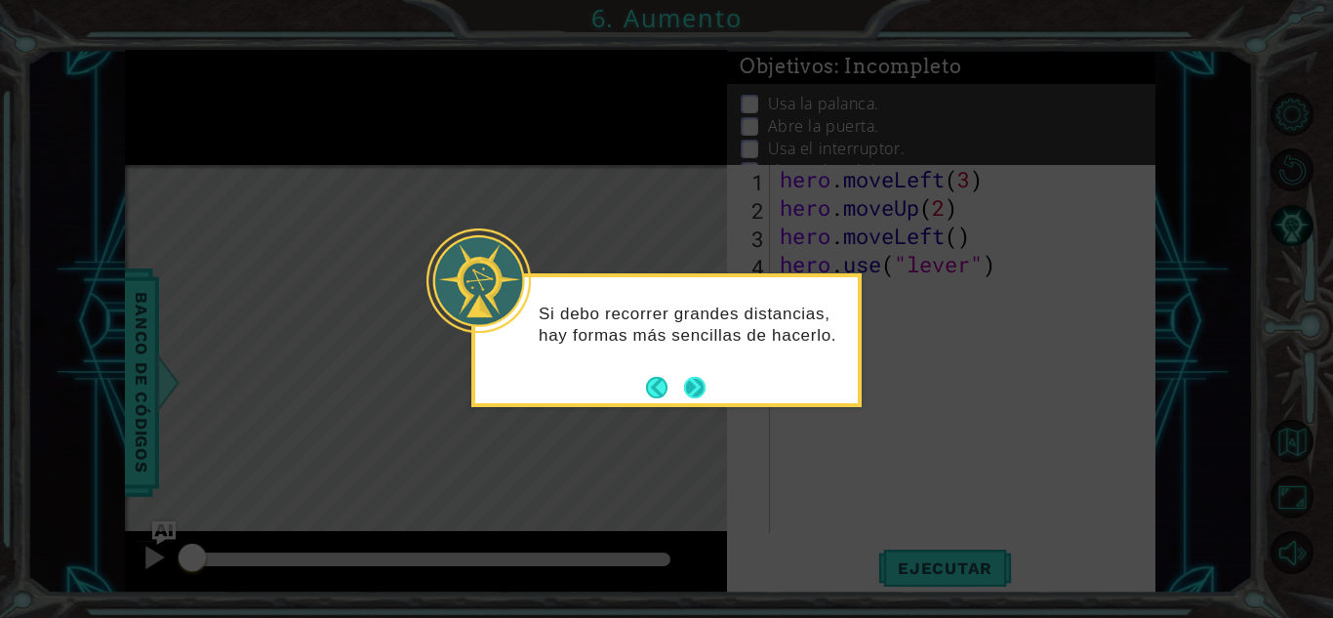
click at [699, 385] on button "Next" at bounding box center [694, 387] width 21 height 21
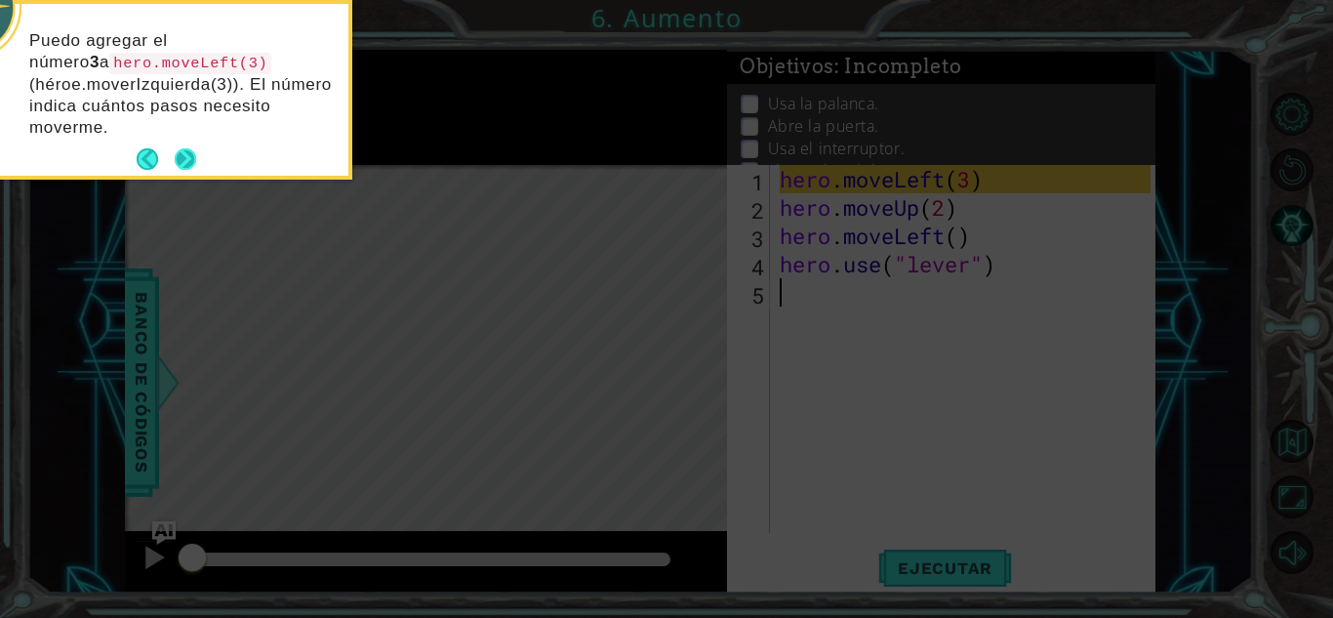
click at [195, 148] on button "Next" at bounding box center [185, 158] width 21 height 21
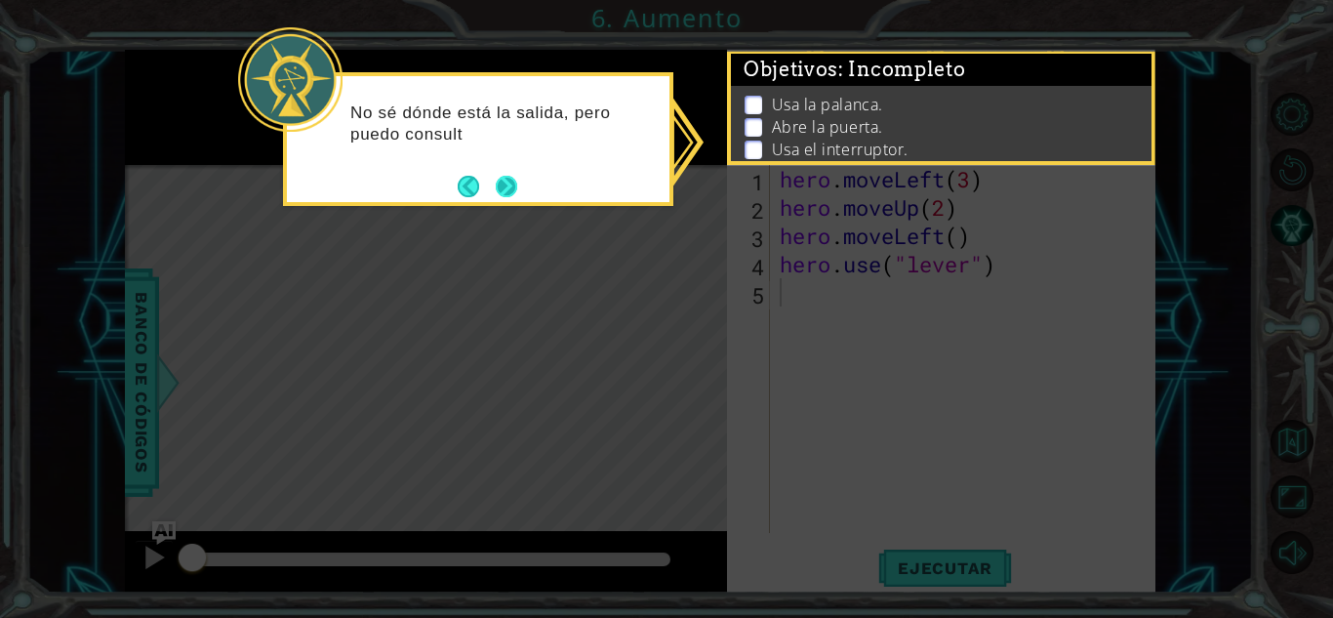
click at [510, 177] on button "Next" at bounding box center [506, 186] width 21 height 21
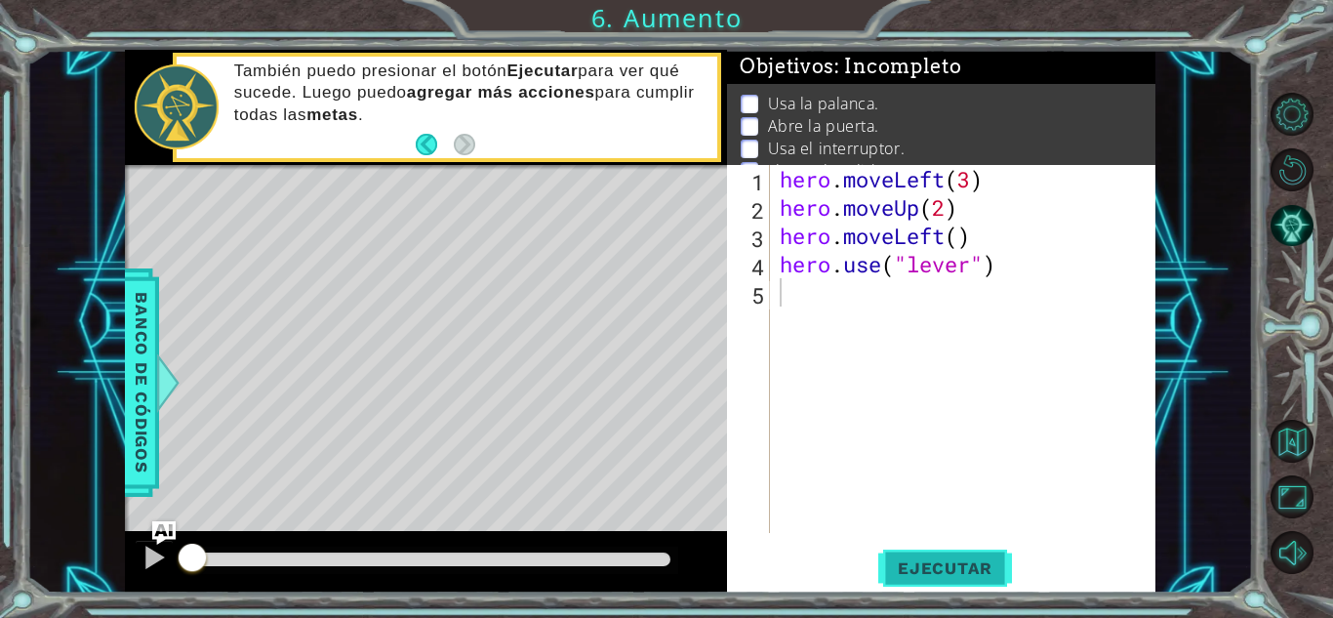
click at [948, 548] on button "Ejecutar" at bounding box center [945, 568] width 134 height 43
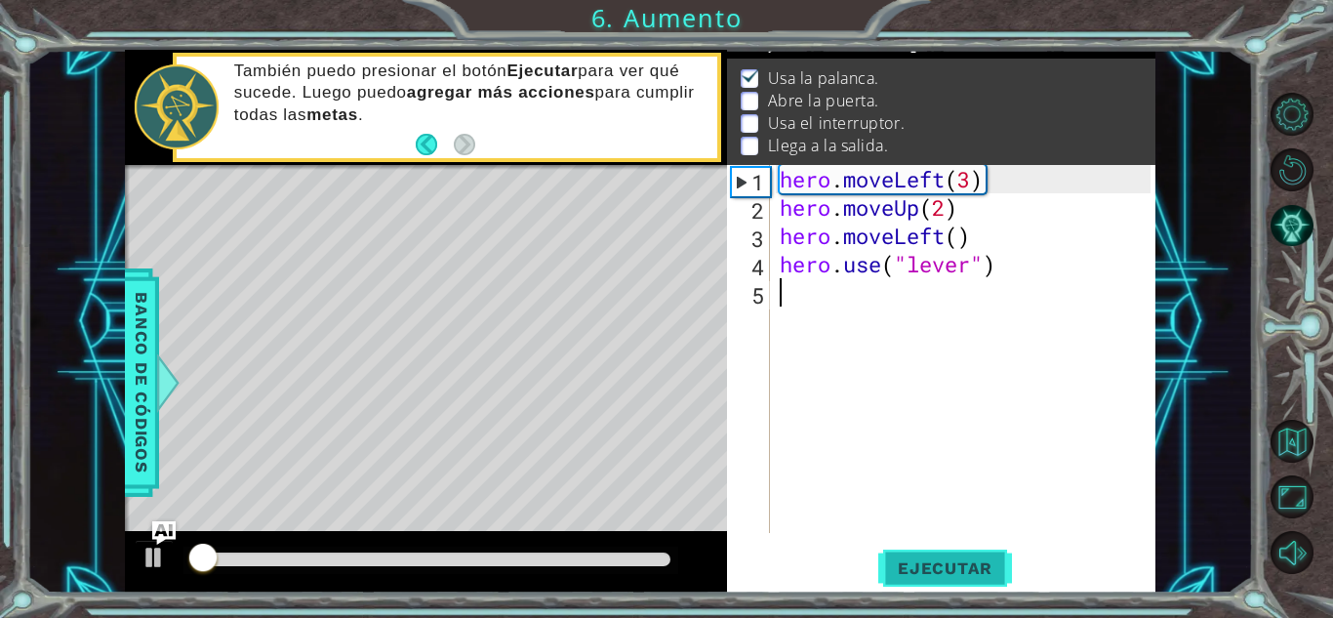
scroll to position [26, 0]
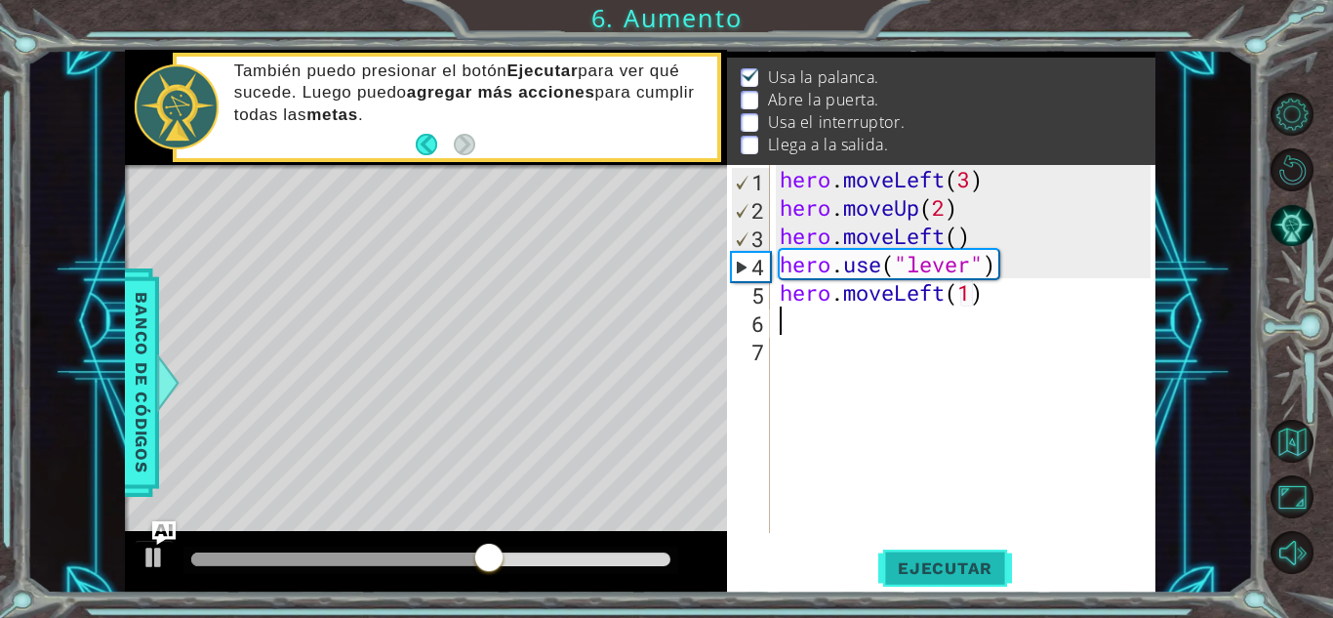
type textarea "hero.moveLeft(1)"
click at [948, 548] on button "Ejecutar" at bounding box center [945, 568] width 134 height 43
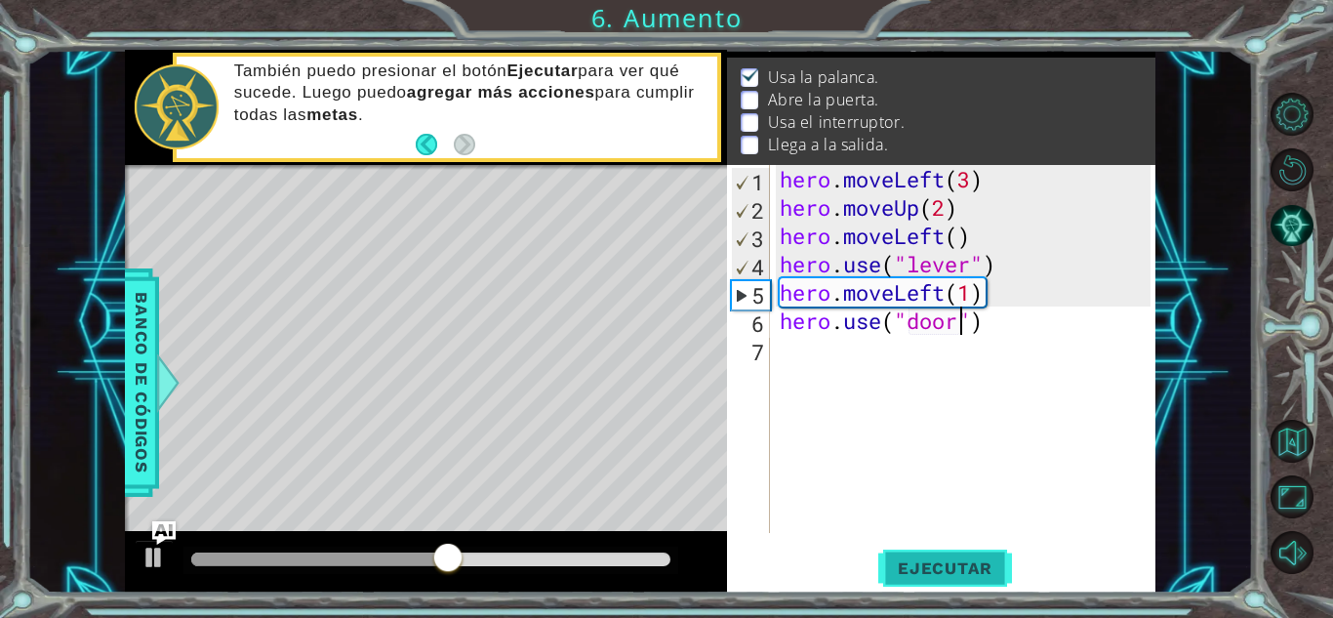
scroll to position [0, 8]
type textarea "hero.use("door")"
click at [946, 560] on span "Ejecutar" at bounding box center [945, 568] width 134 height 20
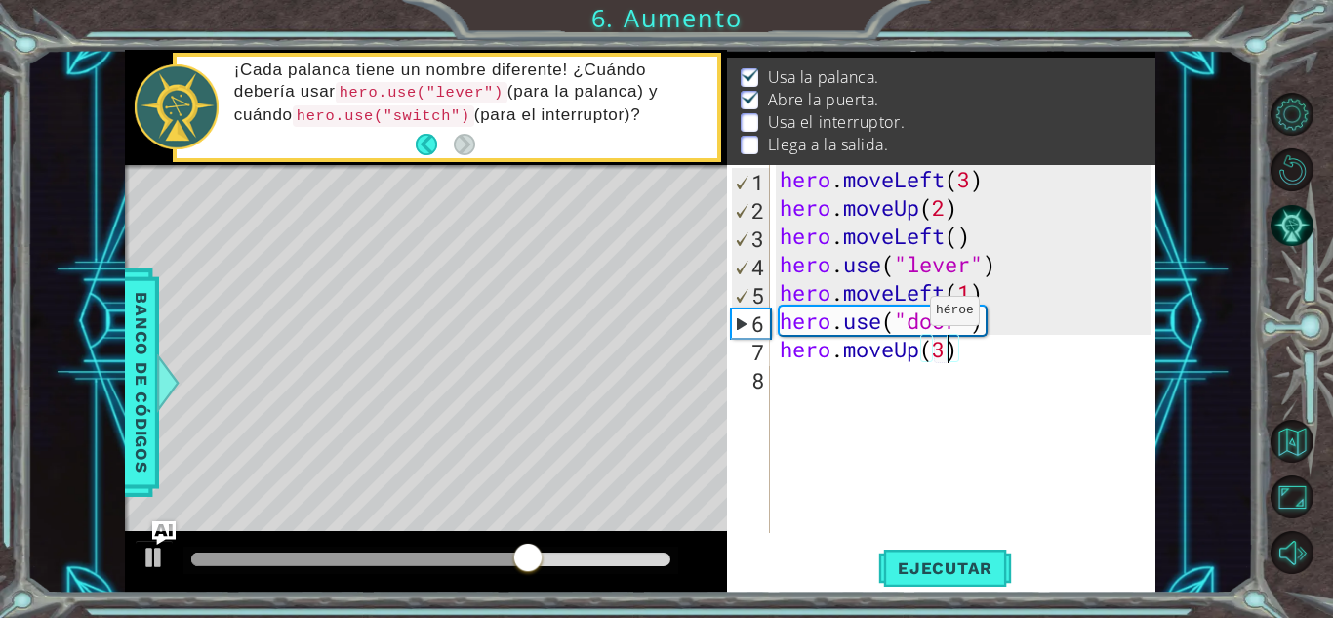
scroll to position [0, 7]
type textarea "hero.moveUp(3)"
click at [932, 560] on span "Ejecutar" at bounding box center [945, 568] width 134 height 20
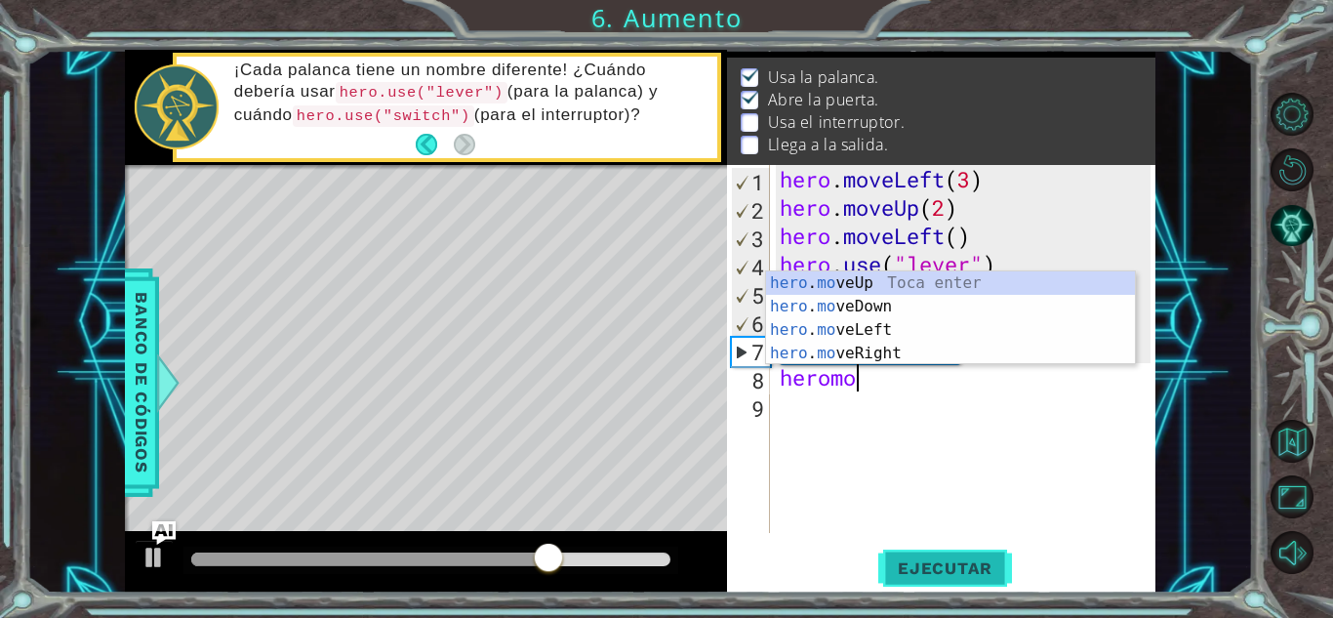
scroll to position [0, 3]
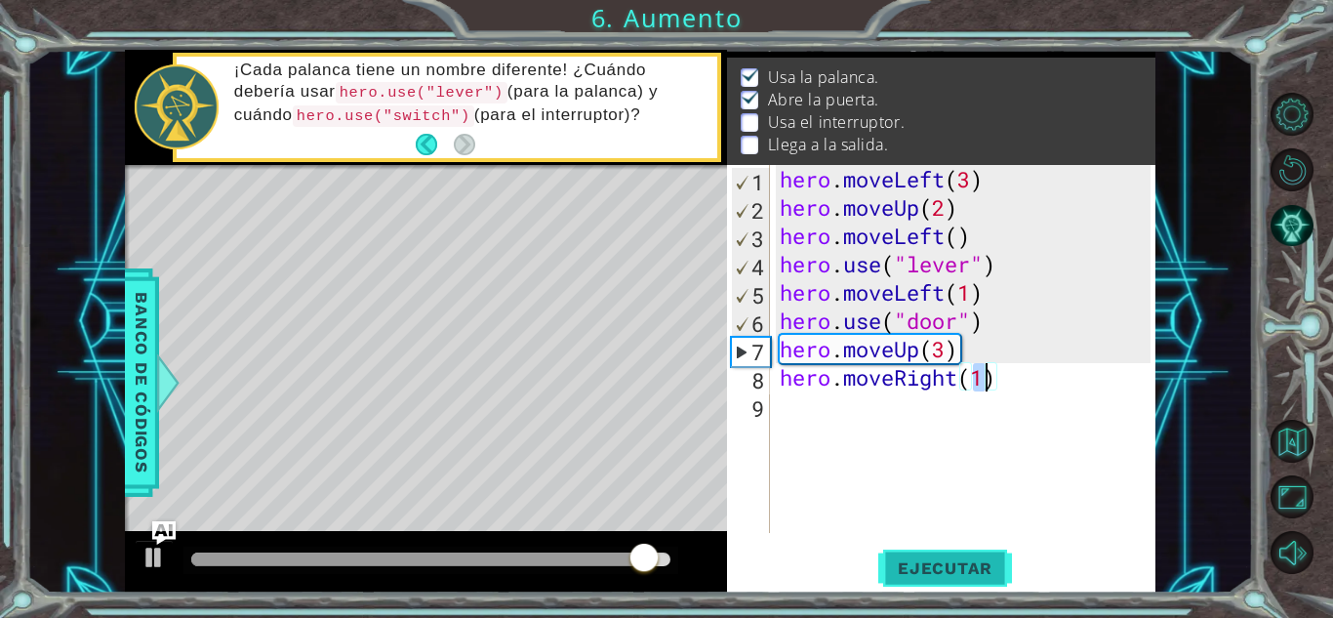
type textarea "hero.moveRight(4)"
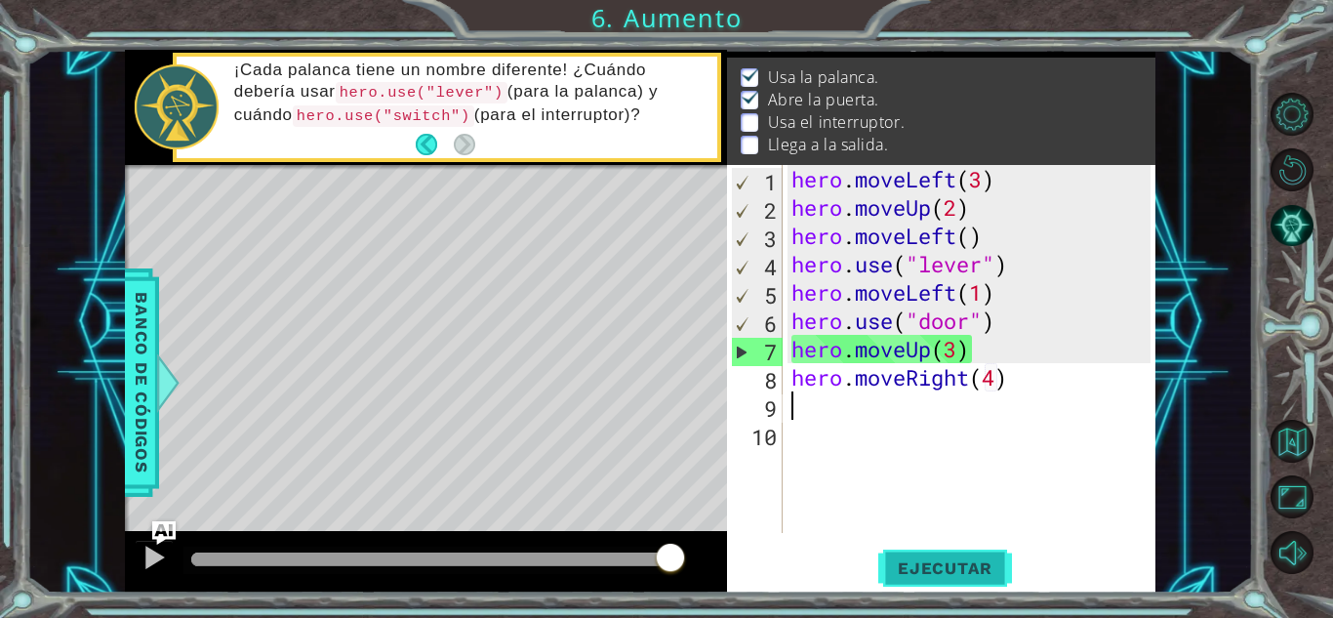
click at [955, 559] on span "Ejecutar" at bounding box center [945, 568] width 134 height 20
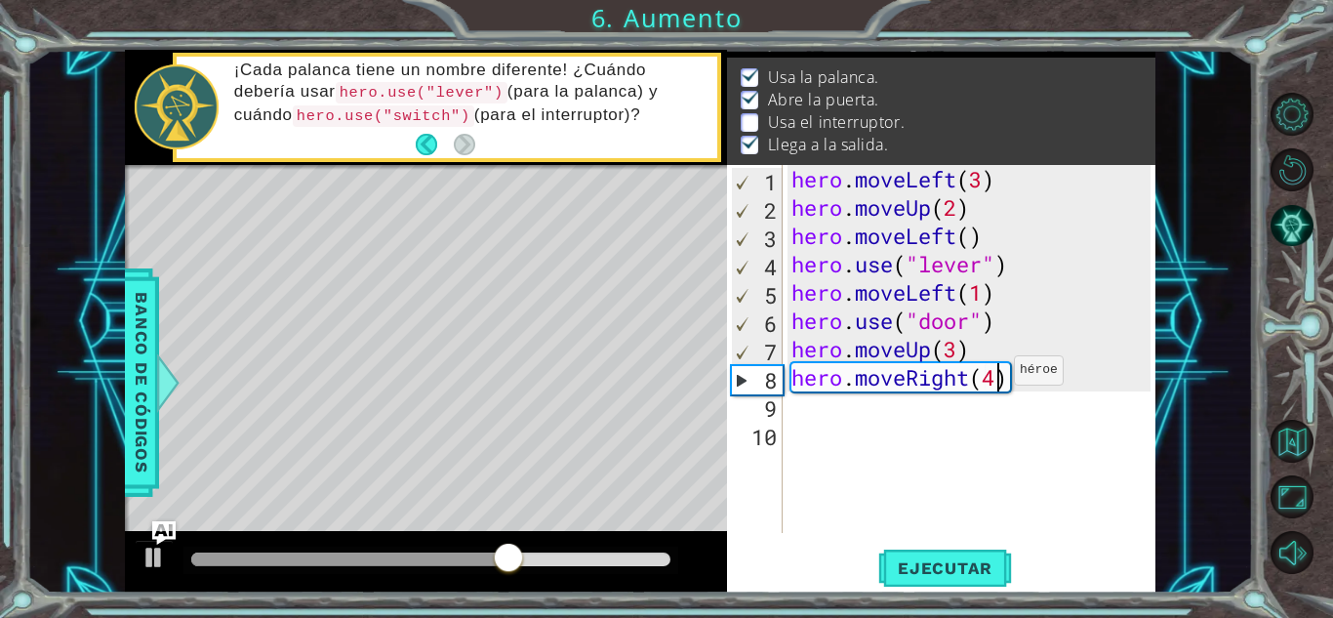
click at [996, 375] on div "hero . moveLeft ( 3 ) hero . moveUp ( 2 ) hero . moveLeft ( ) hero . use ( "lev…" at bounding box center [974, 377] width 373 height 425
type textarea "hero.moveRight(3)"
click at [935, 588] on button "Ejecutar" at bounding box center [945, 568] width 134 height 43
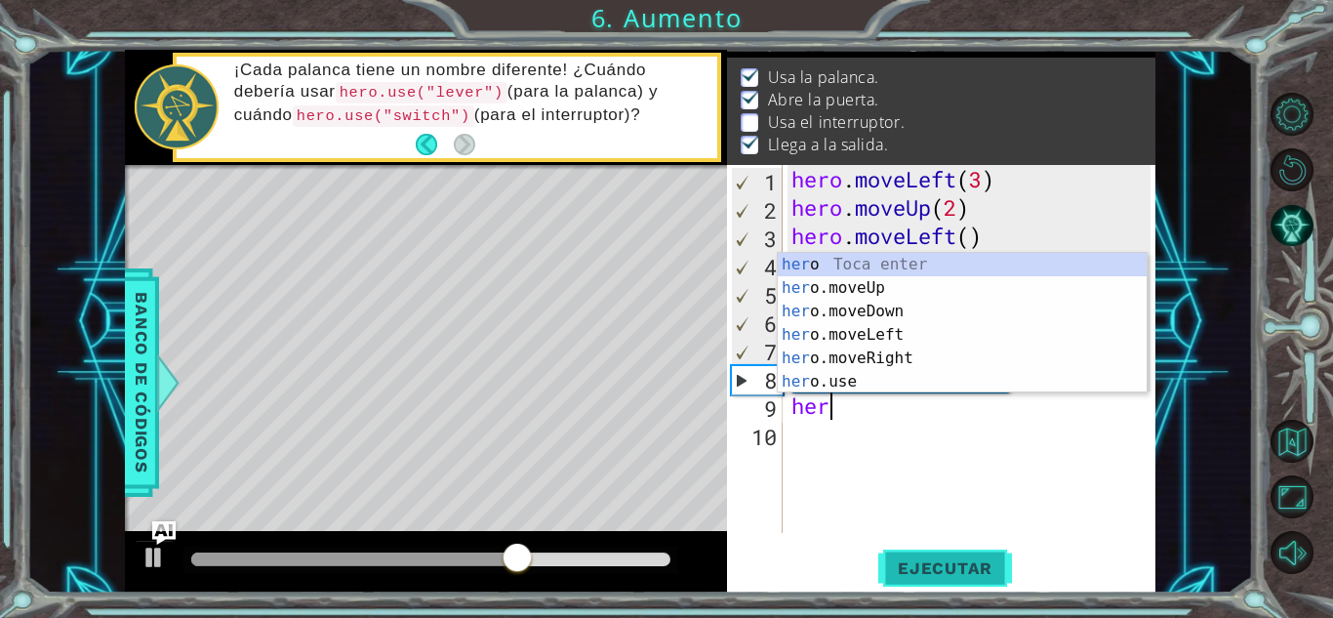
scroll to position [0, 1]
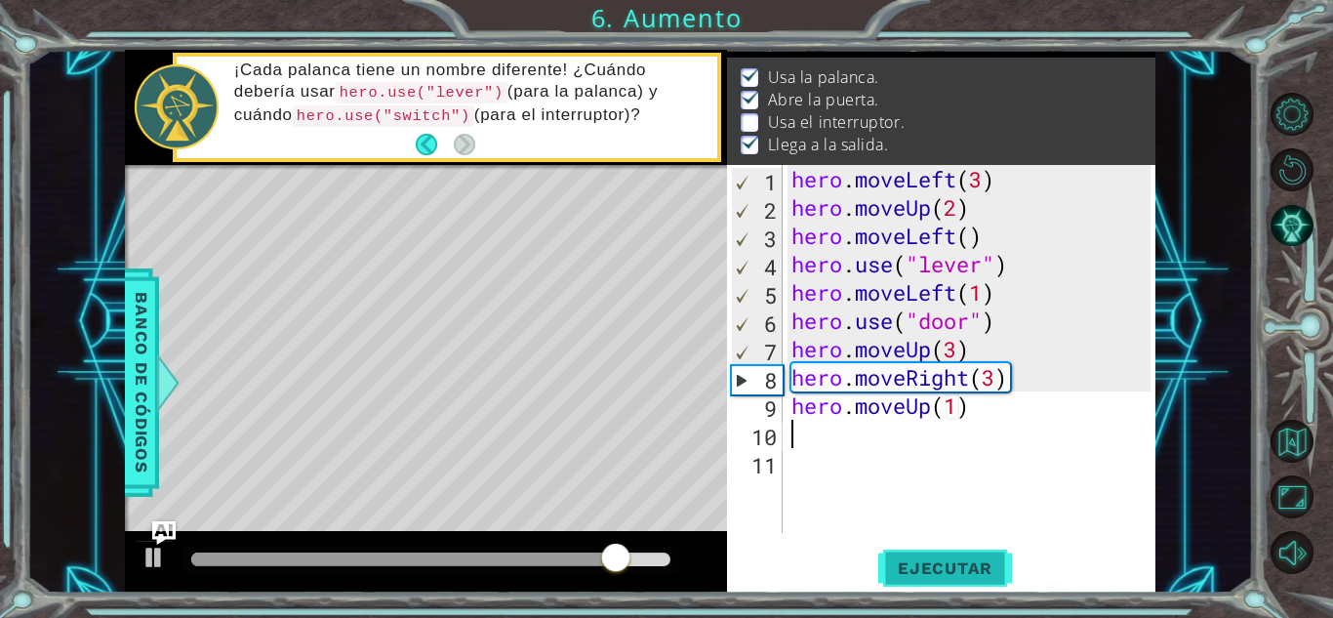
type textarea "hero.moveUp(1)"
click at [952, 570] on span "Ejecutar" at bounding box center [945, 568] width 134 height 20
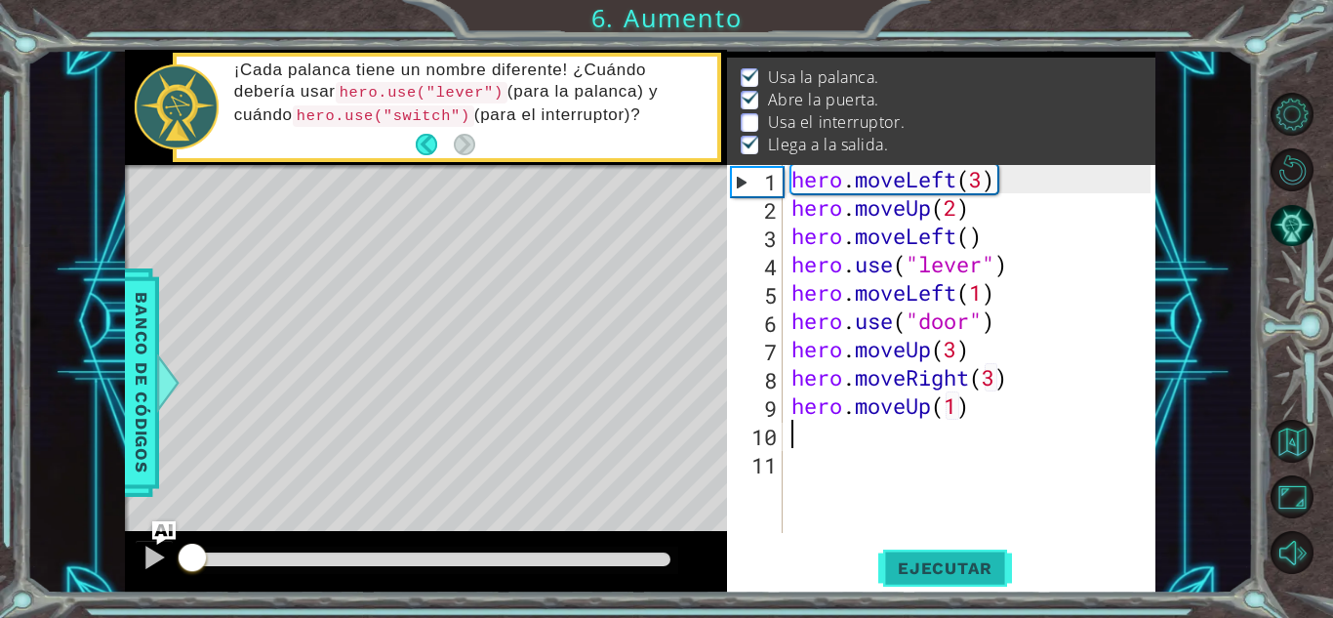
scroll to position [0, 0]
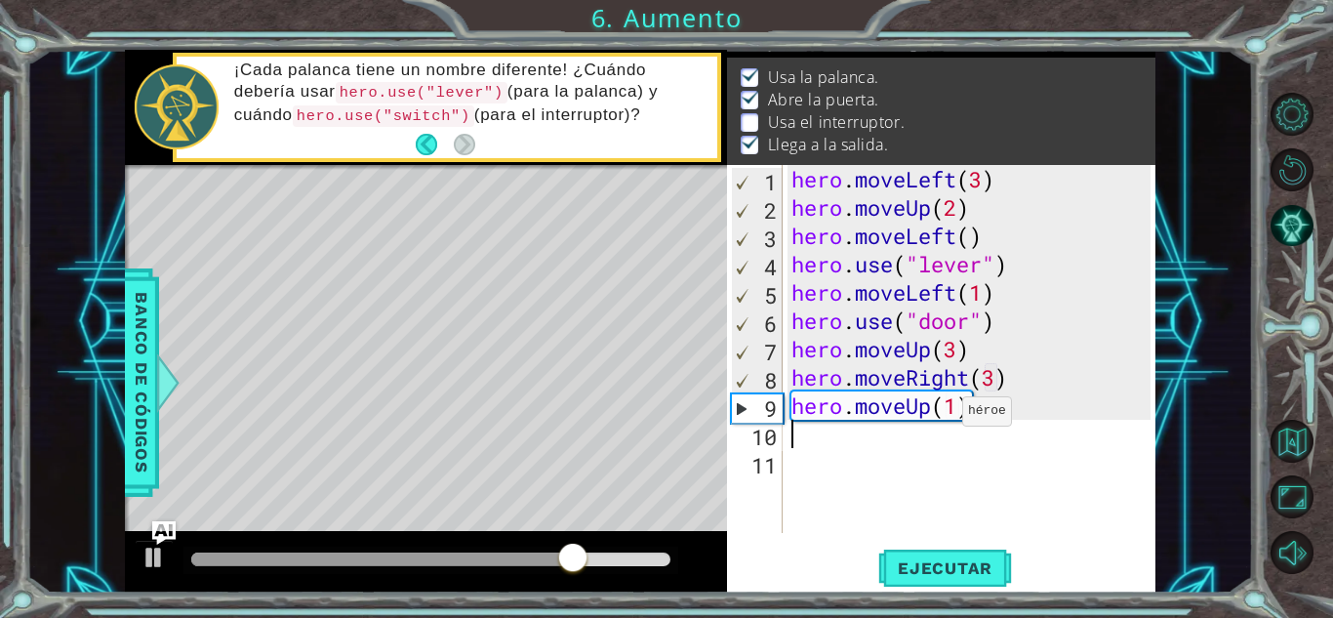
click at [945, 416] on div "hero . moveLeft ( 3 ) hero . moveUp ( 2 ) hero . moveLeft ( ) hero . use ( "lev…" at bounding box center [974, 377] width 373 height 425
click at [958, 406] on div "hero . moveLeft ( 3 ) hero . moveUp ( 2 ) hero . moveLeft ( ) hero . use ( "lev…" at bounding box center [974, 377] width 373 height 425
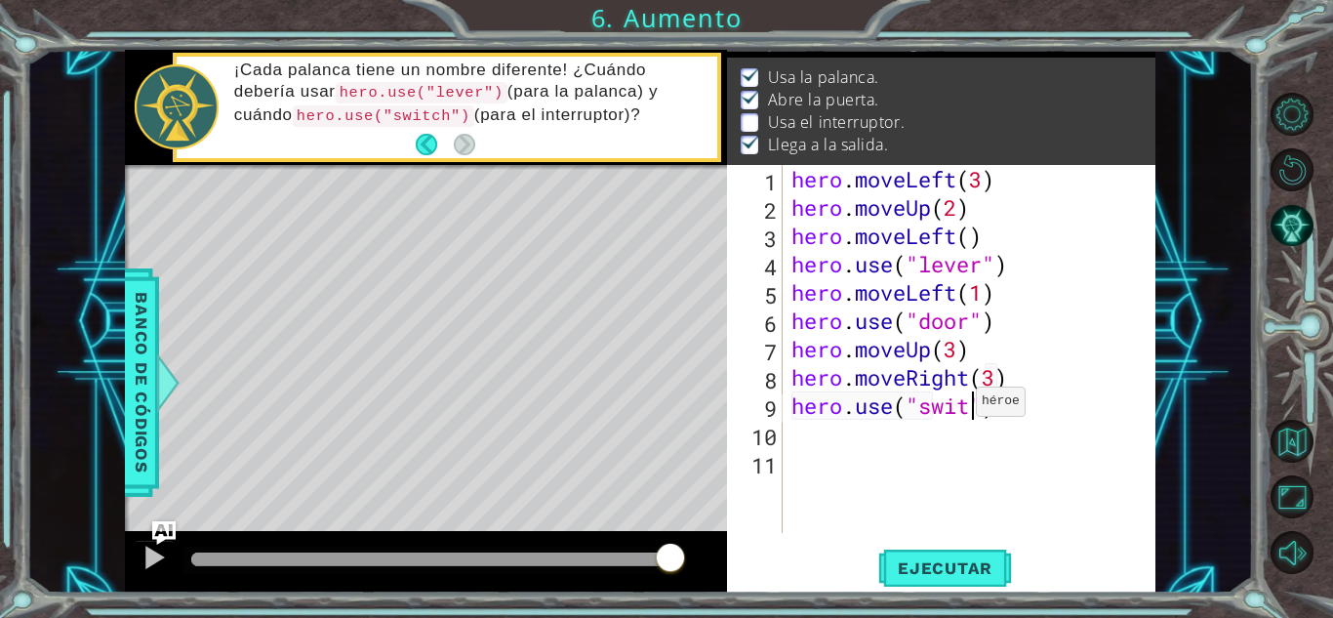
scroll to position [0, 9]
click at [899, 571] on span "Ejecutar" at bounding box center [945, 568] width 134 height 20
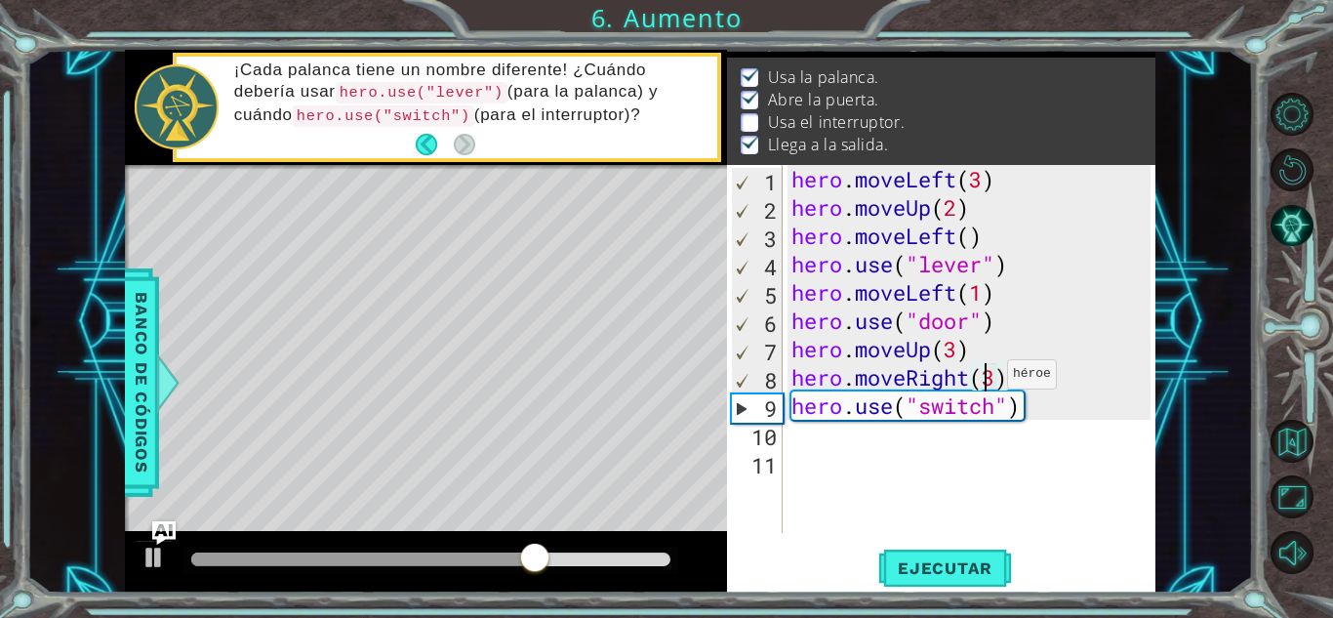
click at [990, 379] on div "hero . moveLeft ( 3 ) hero . moveUp ( 2 ) hero . moveLeft ( ) hero . use ( "lev…" at bounding box center [974, 377] width 373 height 425
click at [969, 566] on span "Ejecutar" at bounding box center [945, 568] width 134 height 20
type textarea "hero.use("switch")"
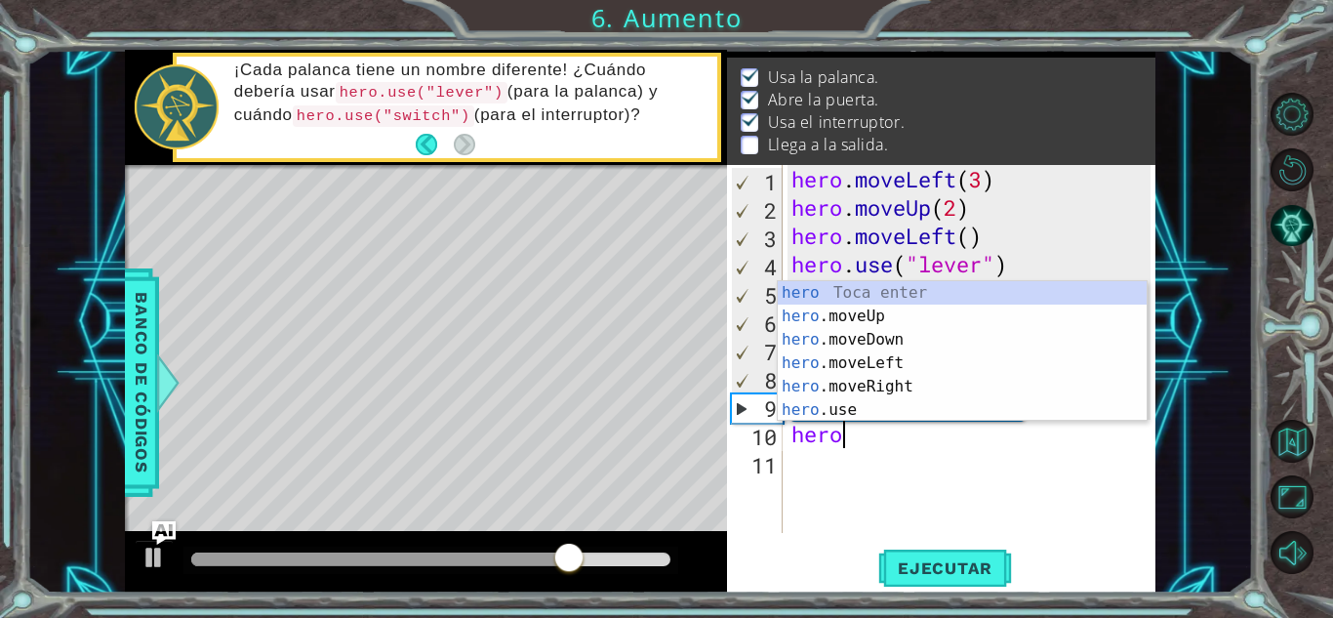
scroll to position [0, 1]
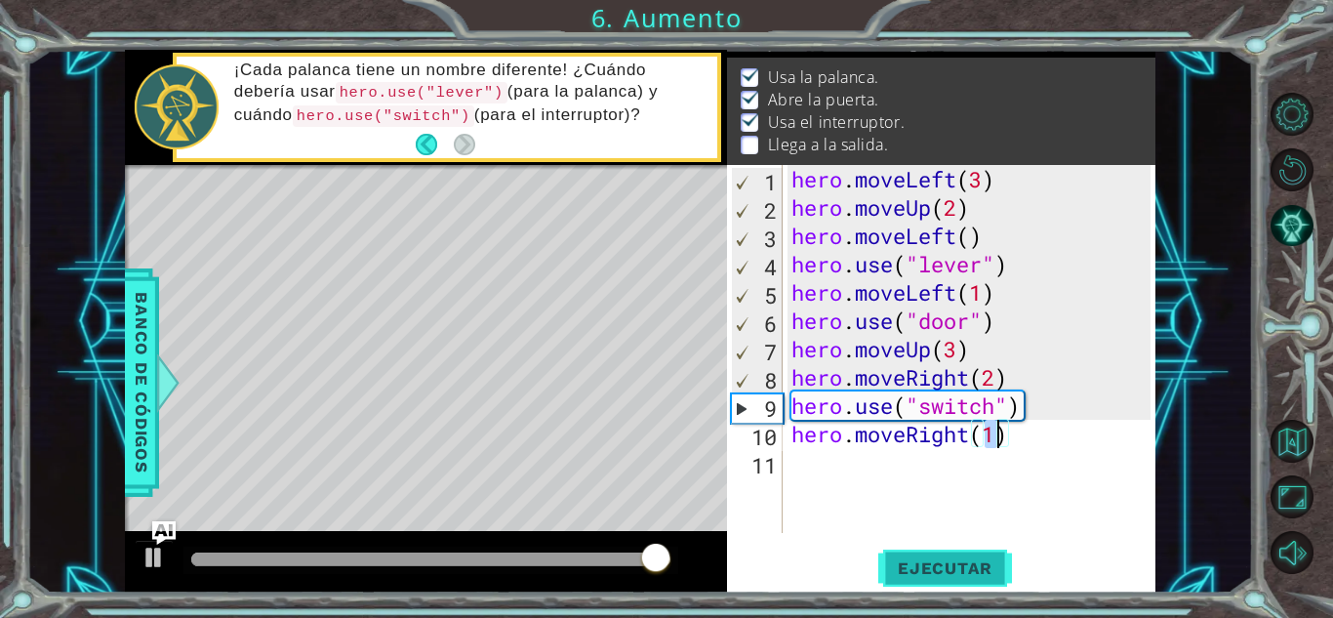
type textarea "hero.moveRight(1)"
click at [971, 589] on button "Ejecutar" at bounding box center [945, 568] width 134 height 43
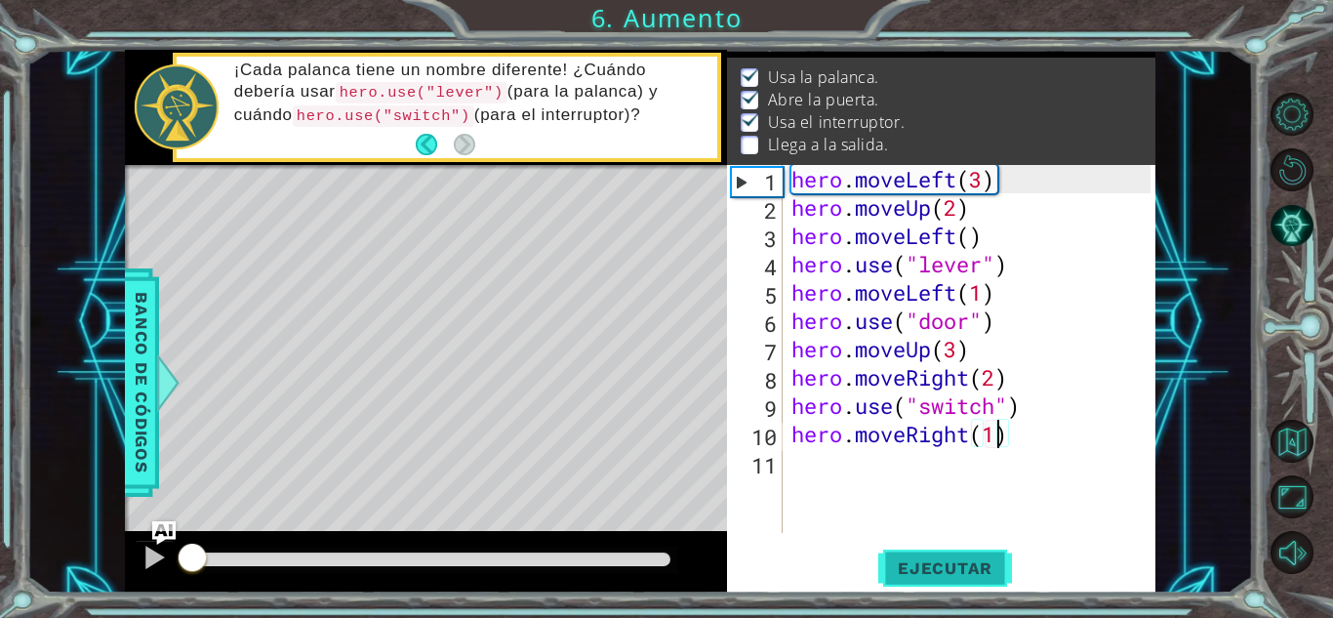
click at [933, 561] on span "Ejecutar" at bounding box center [945, 568] width 134 height 20
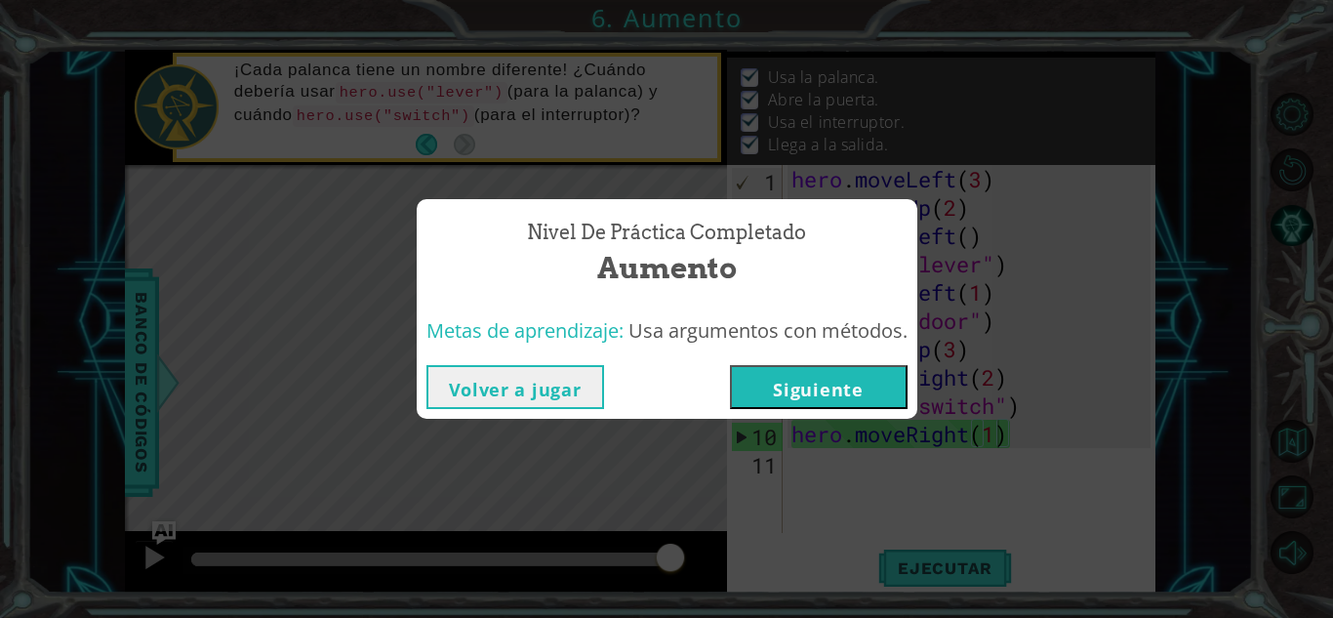
click at [823, 408] on button "Siguiente" at bounding box center [819, 387] width 178 height 44
